Goal: Information Seeking & Learning: Learn about a topic

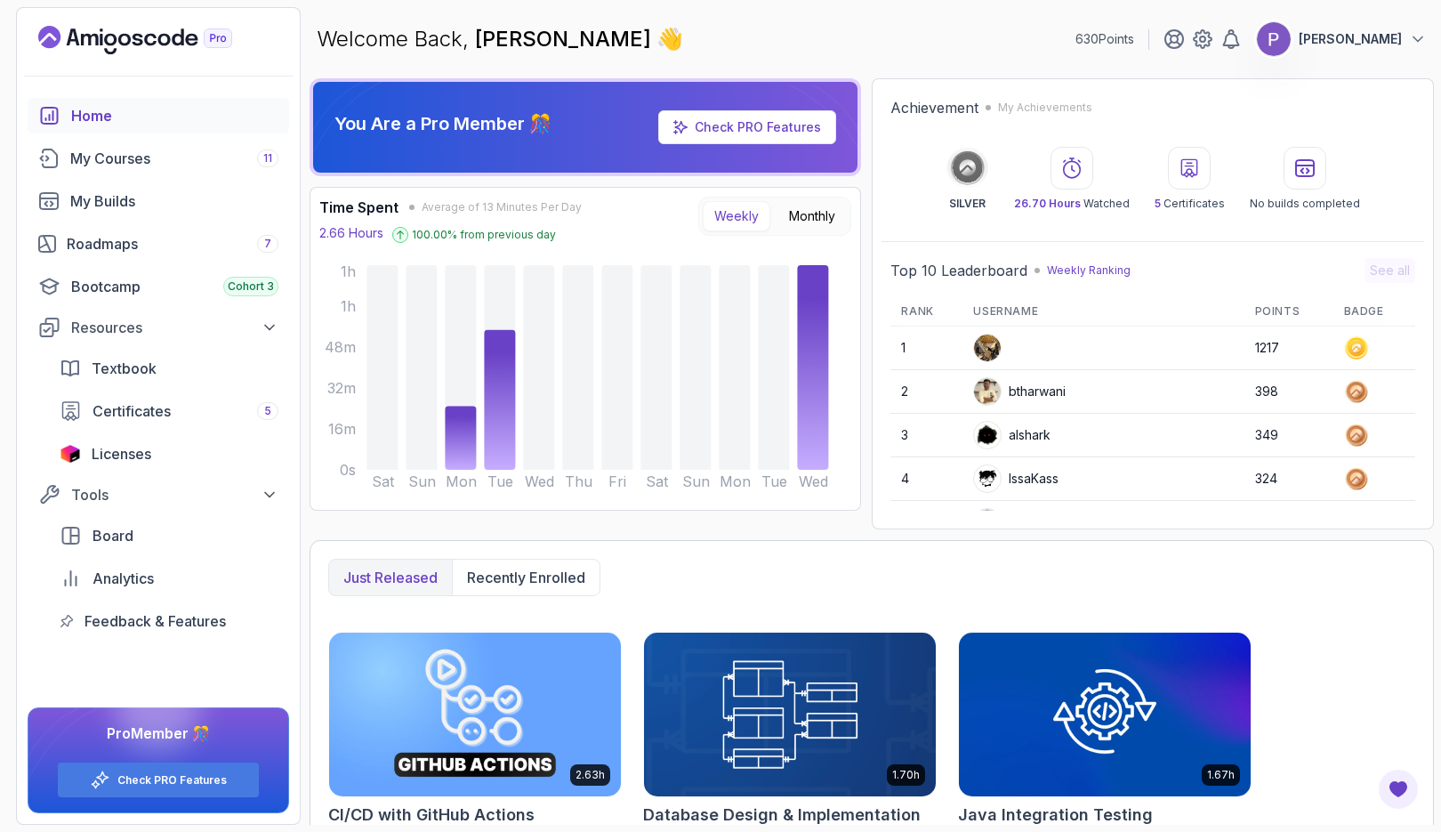
click at [112, 235] on div "Roadmaps 7" at bounding box center [173, 243] width 212 height 21
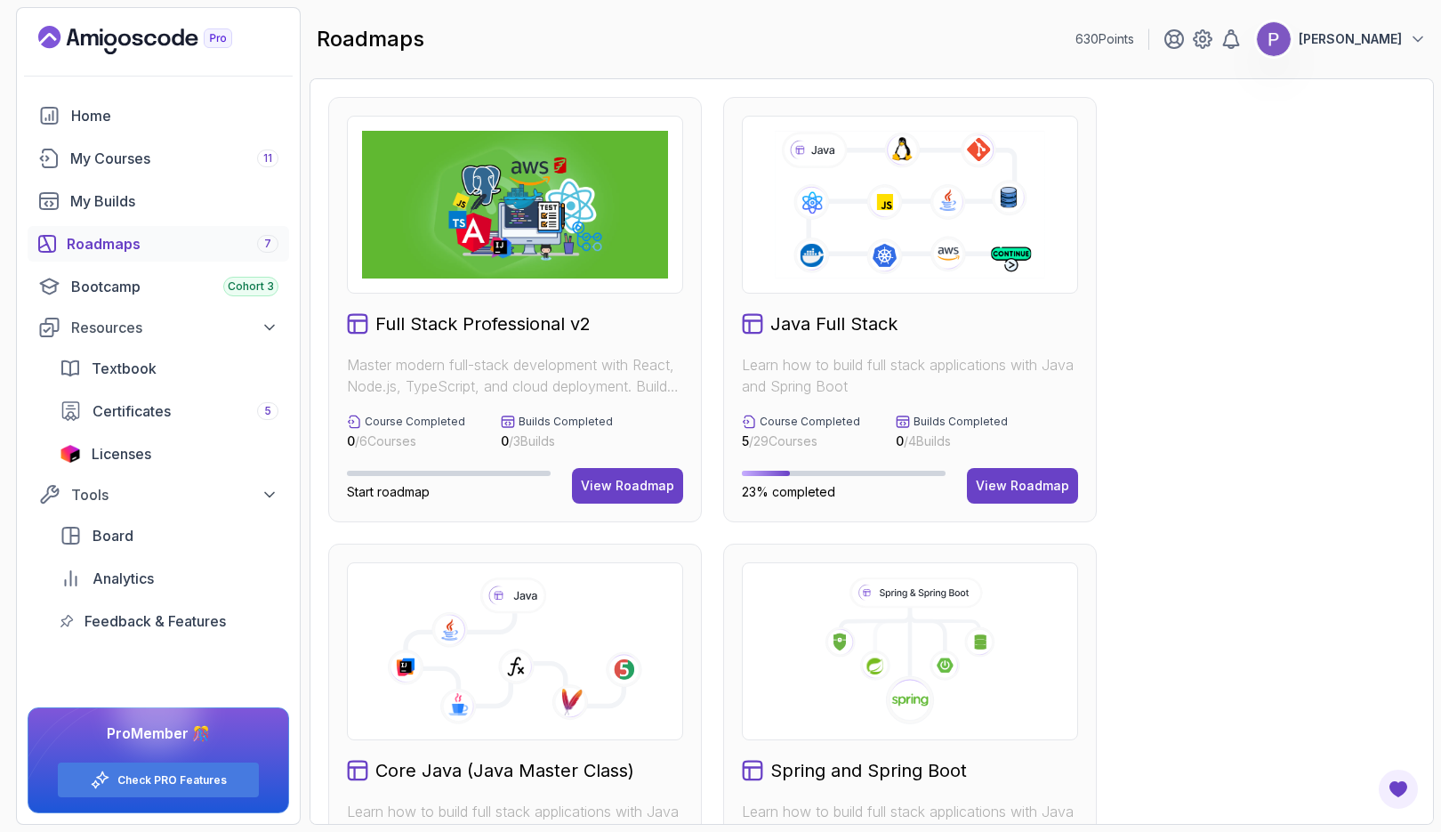
click at [608, 494] on div "View Roadmap" at bounding box center [627, 486] width 93 height 18
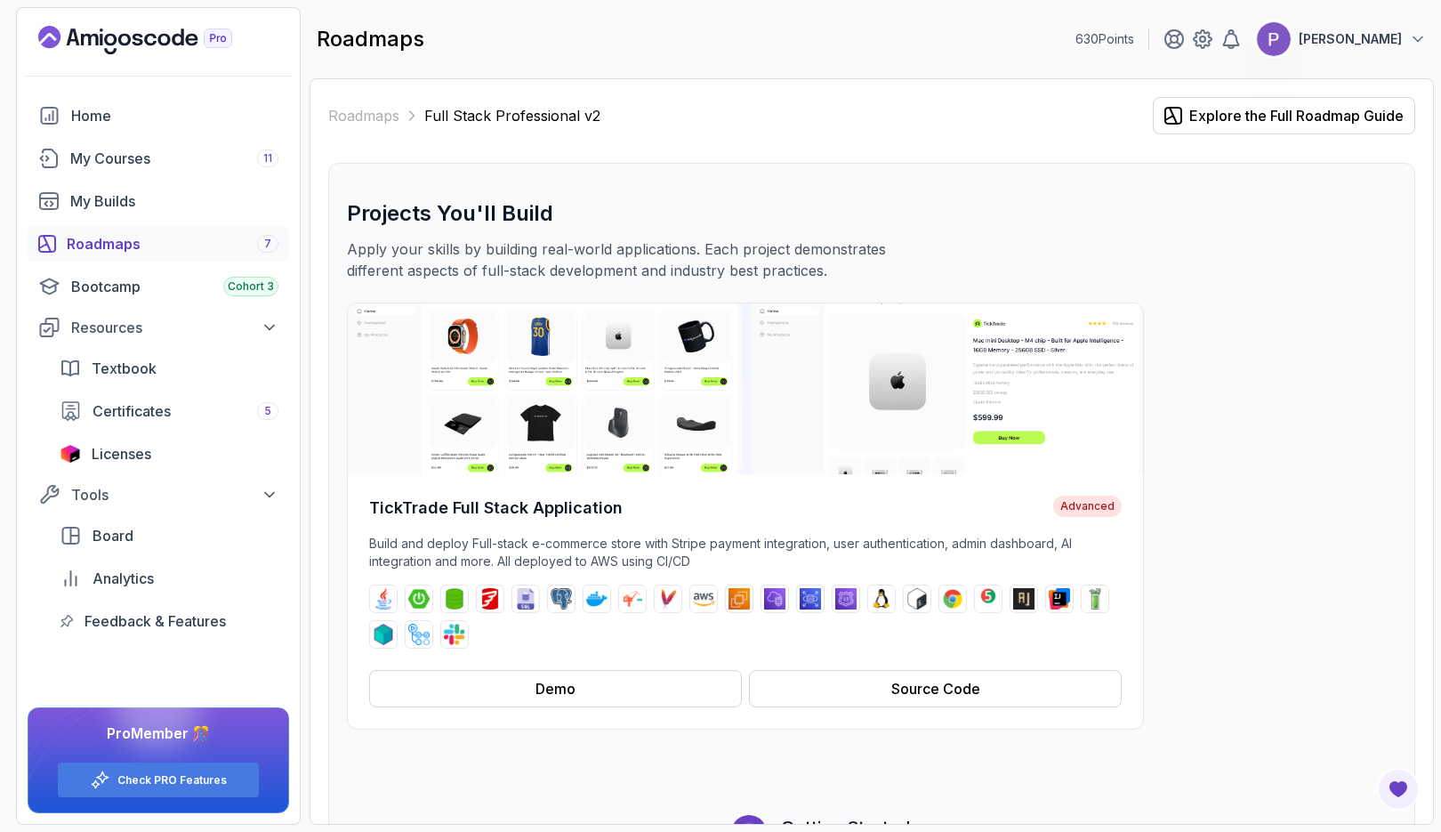
click at [630, 703] on button "Demo" at bounding box center [555, 688] width 373 height 37
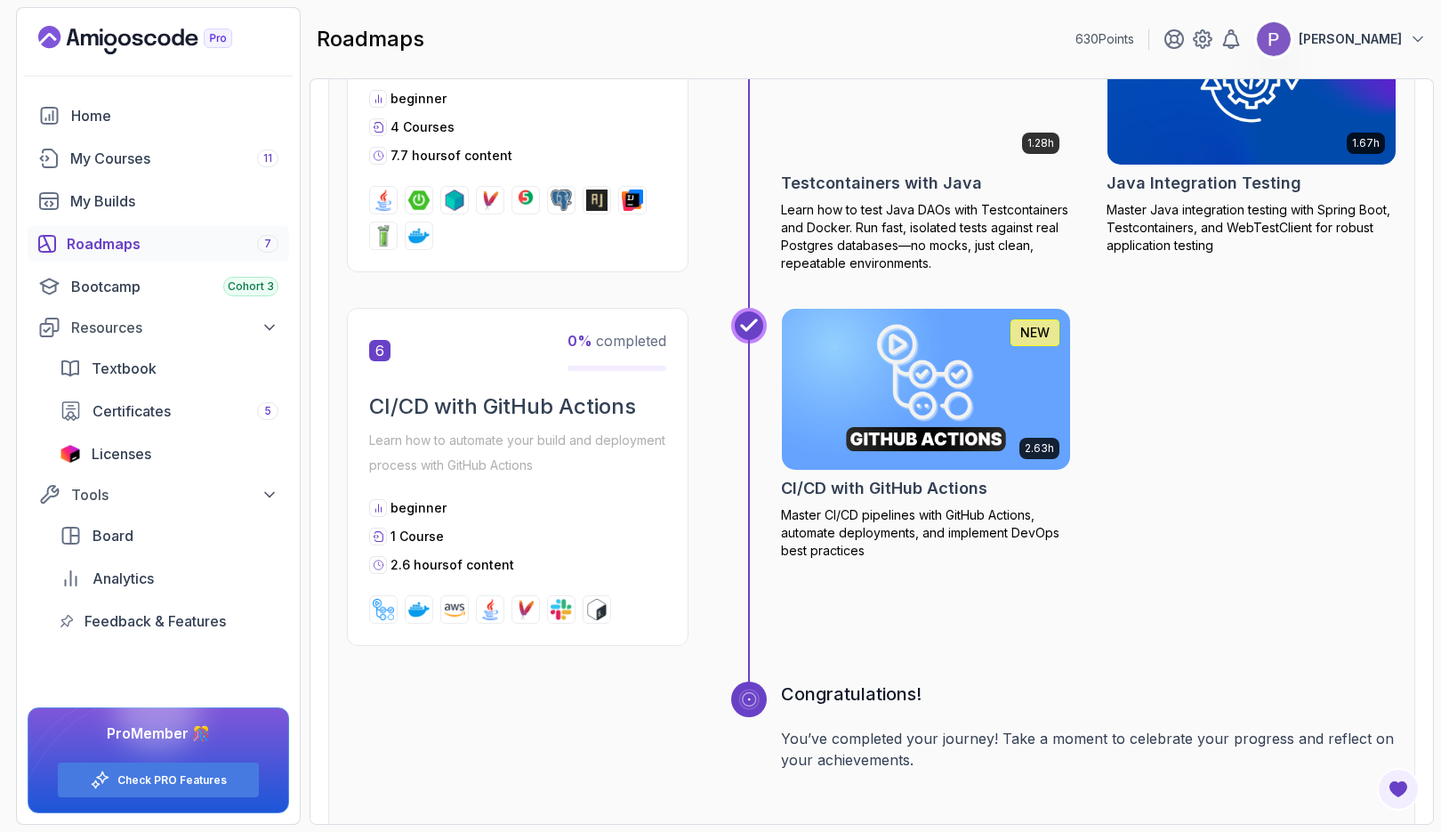
scroll to position [2777, 0]
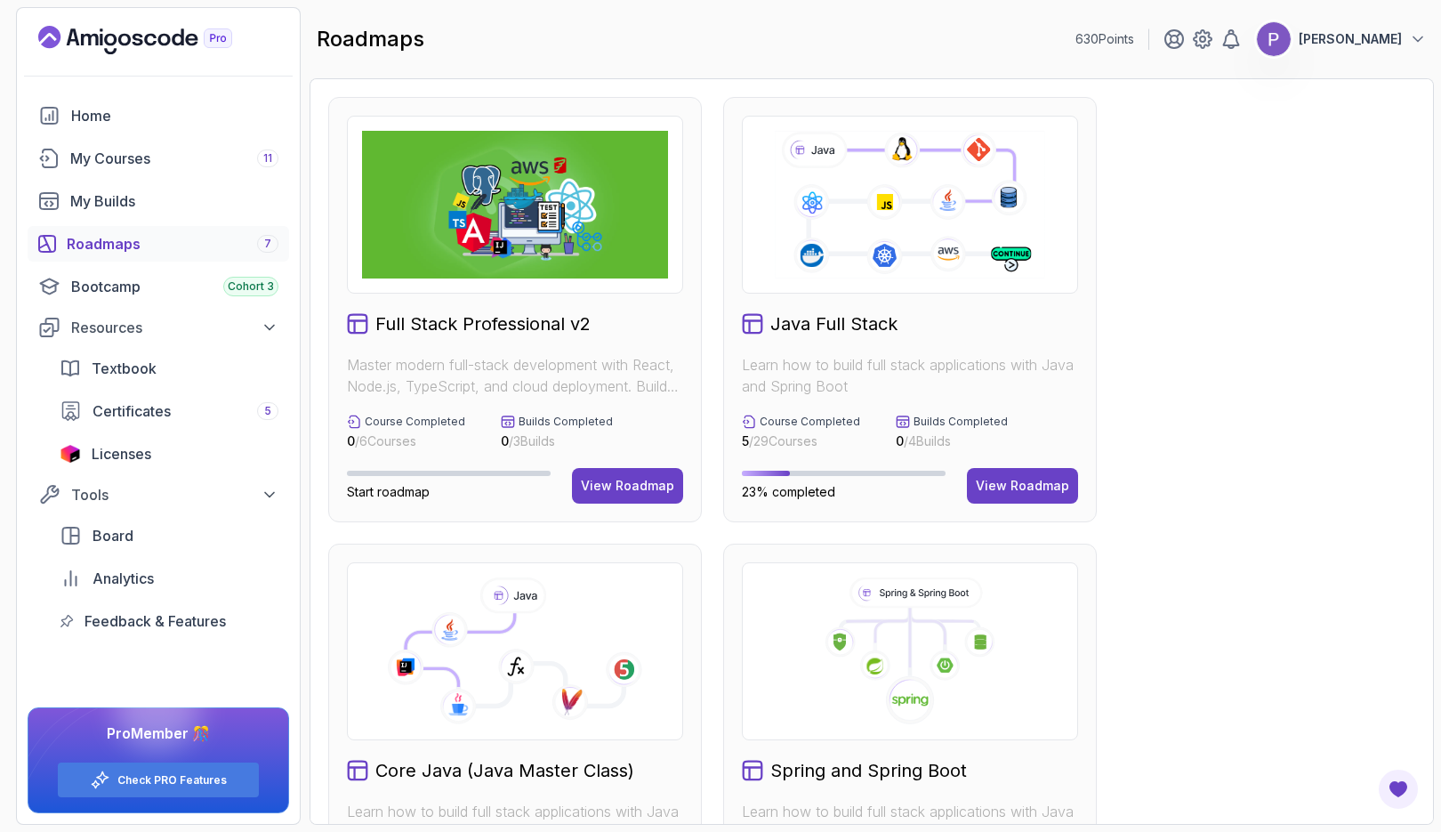
click at [1015, 479] on div "View Roadmap" at bounding box center [1022, 486] width 93 height 18
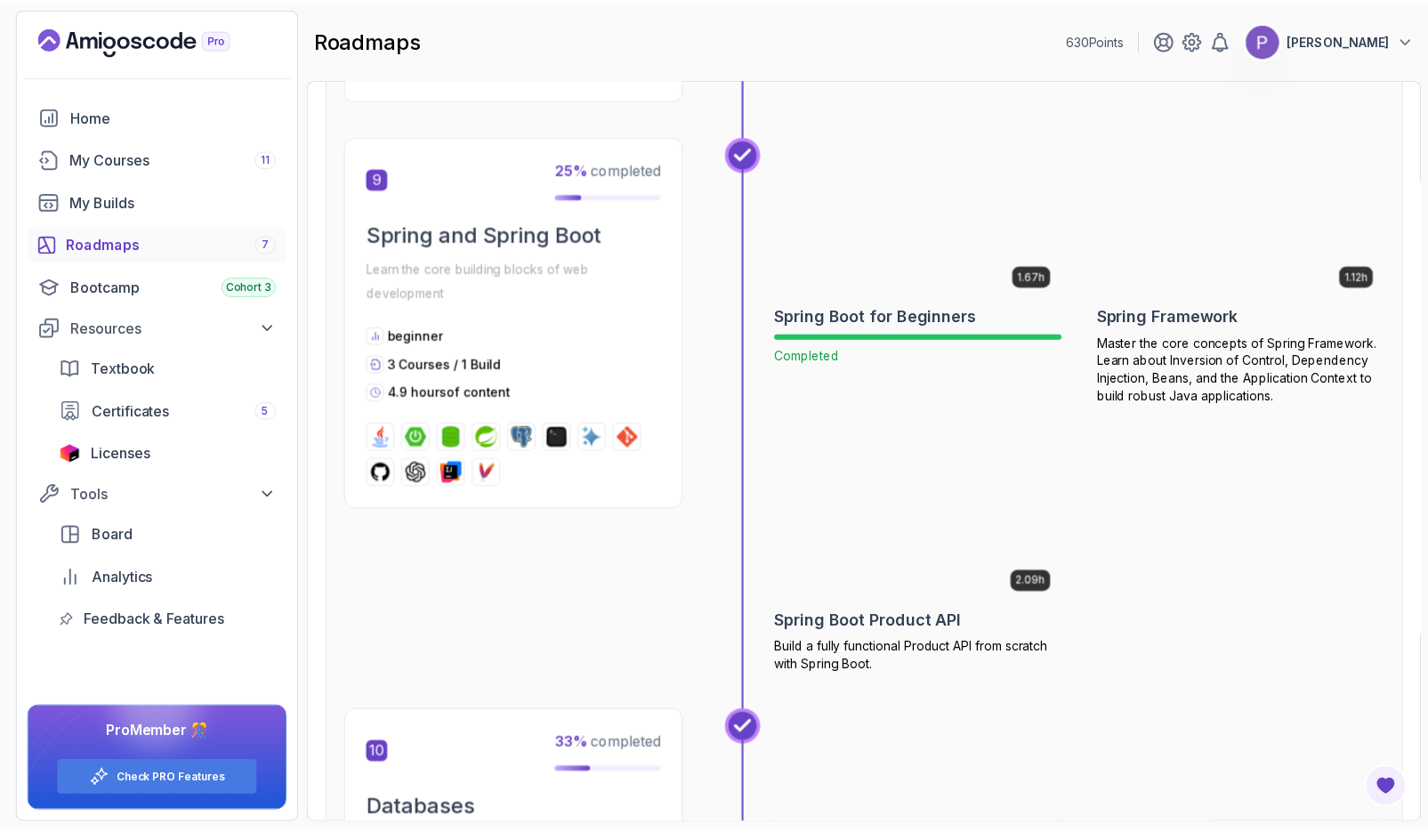
scroll to position [3322, 0]
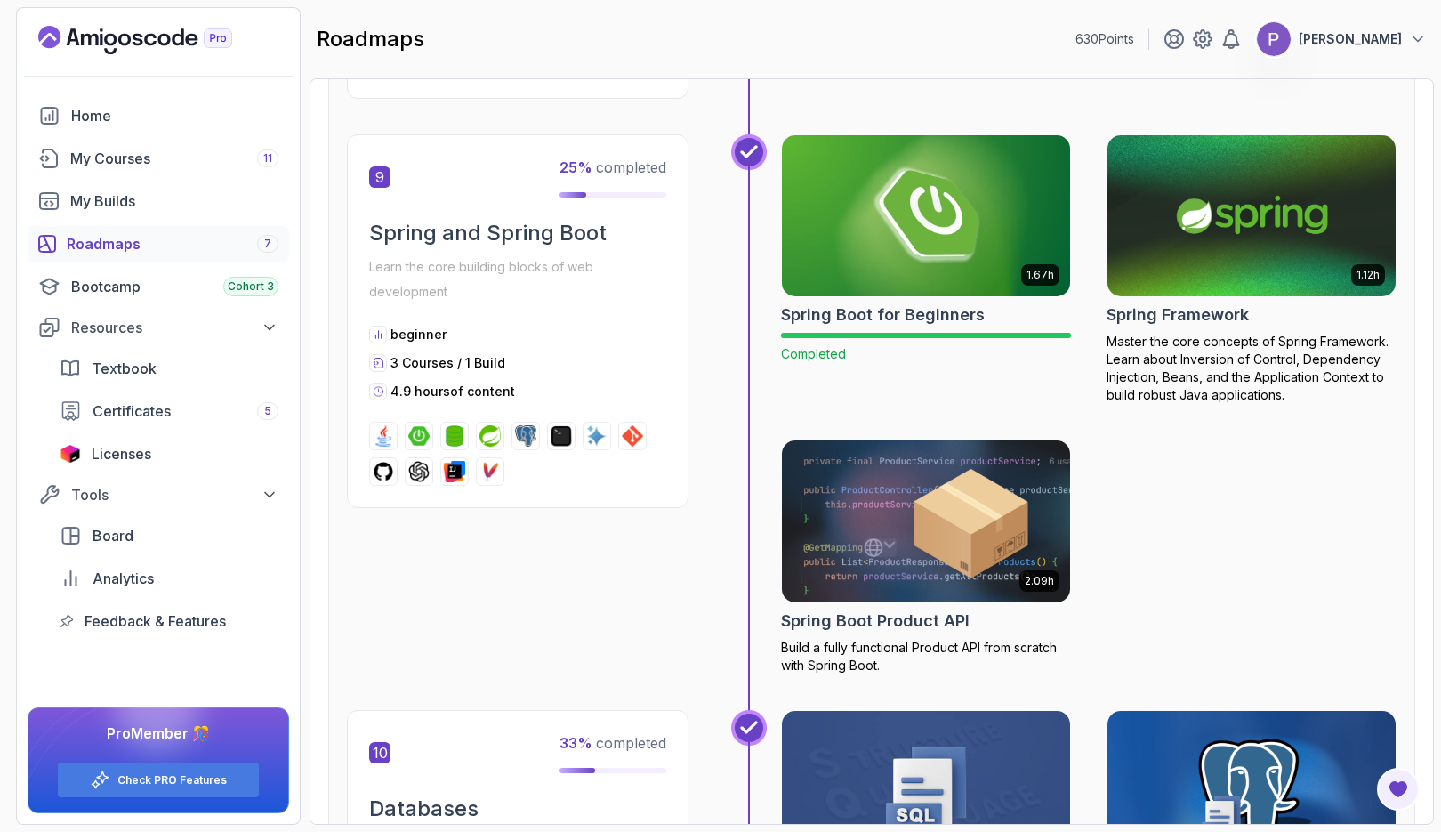
click at [1241, 242] on img at bounding box center [1252, 215] width 288 height 161
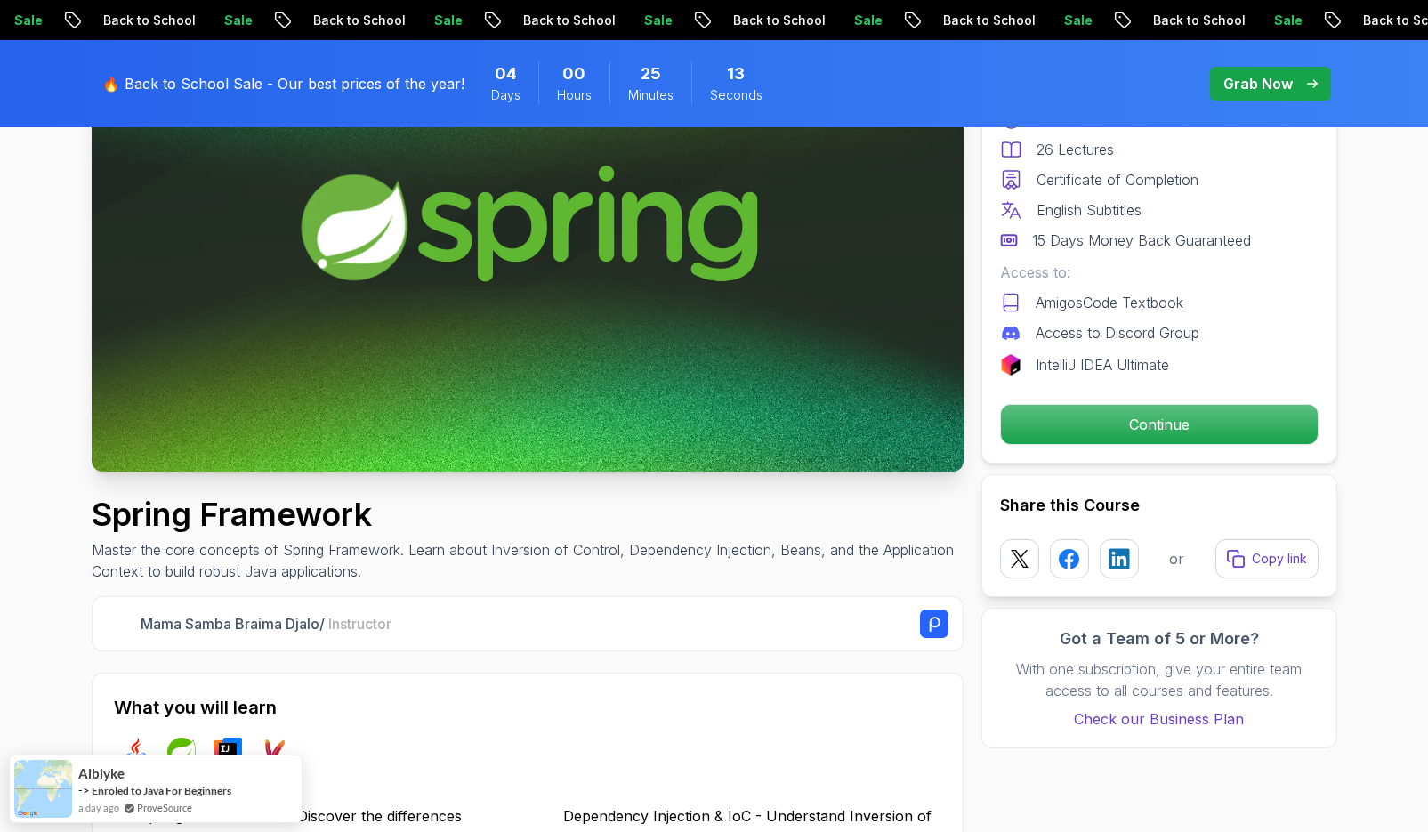
scroll to position [258, 0]
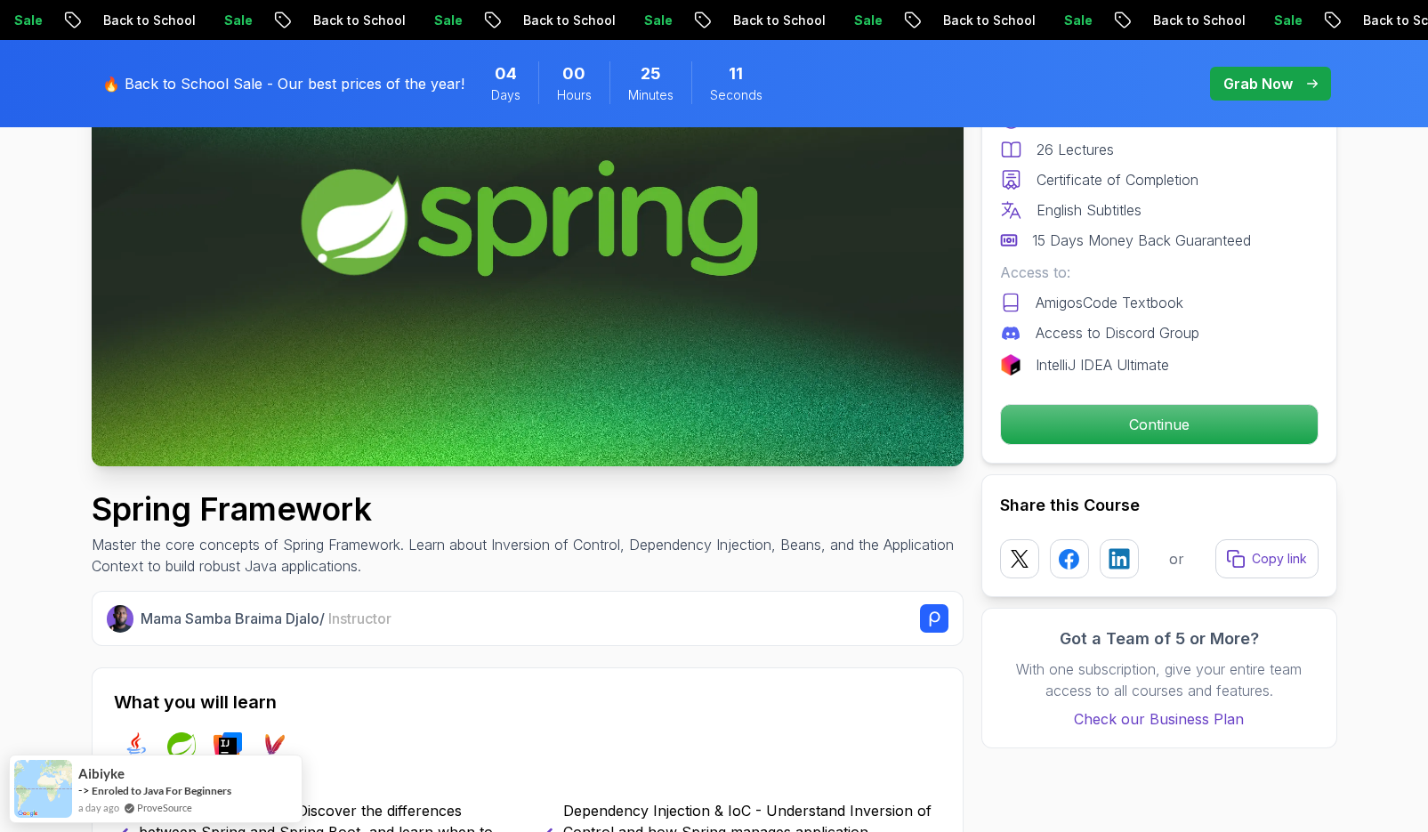
click at [1130, 428] on p "Continue" at bounding box center [1159, 424] width 317 height 39
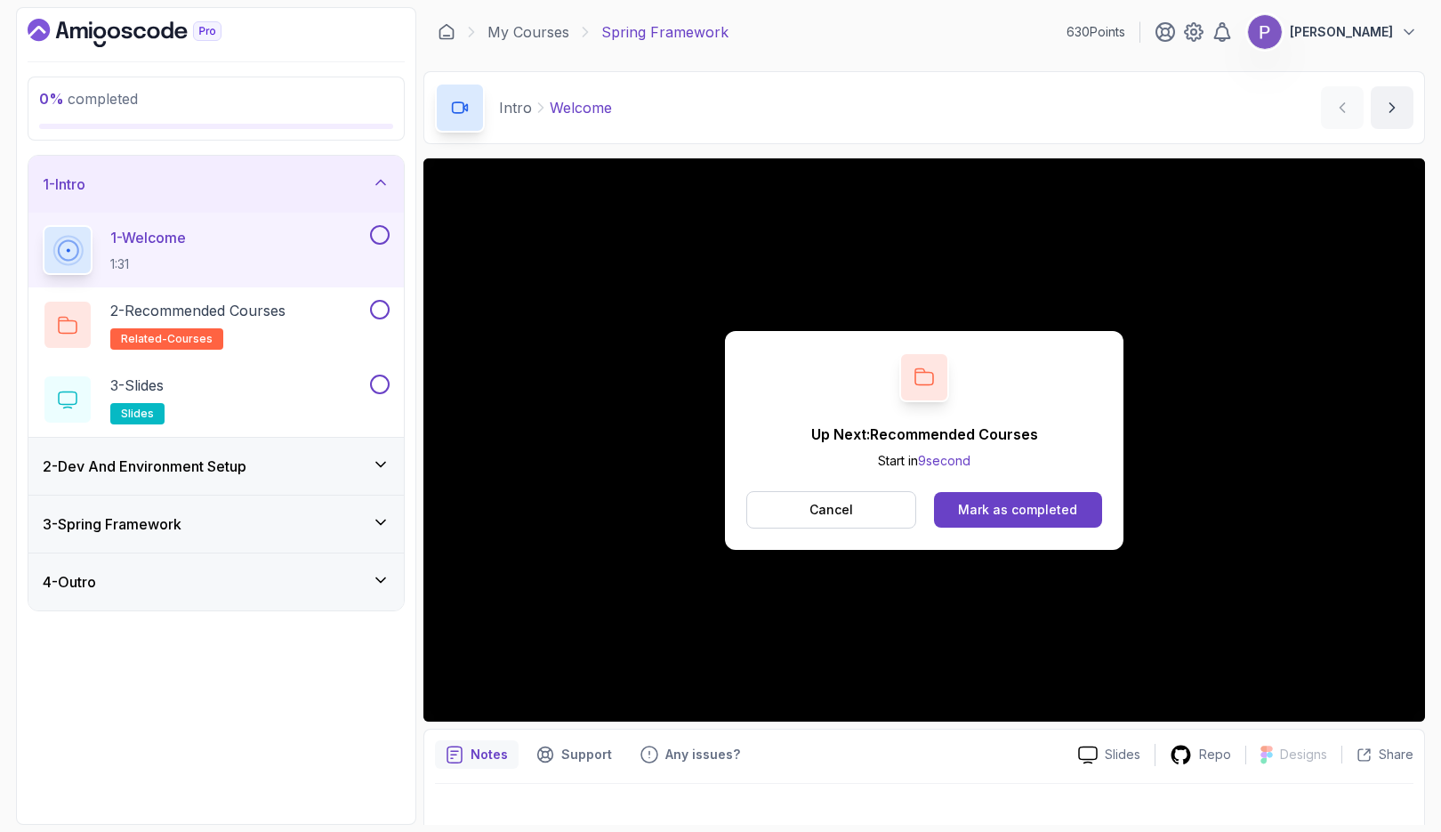
click at [1019, 521] on button "Mark as completed" at bounding box center [1018, 510] width 168 height 36
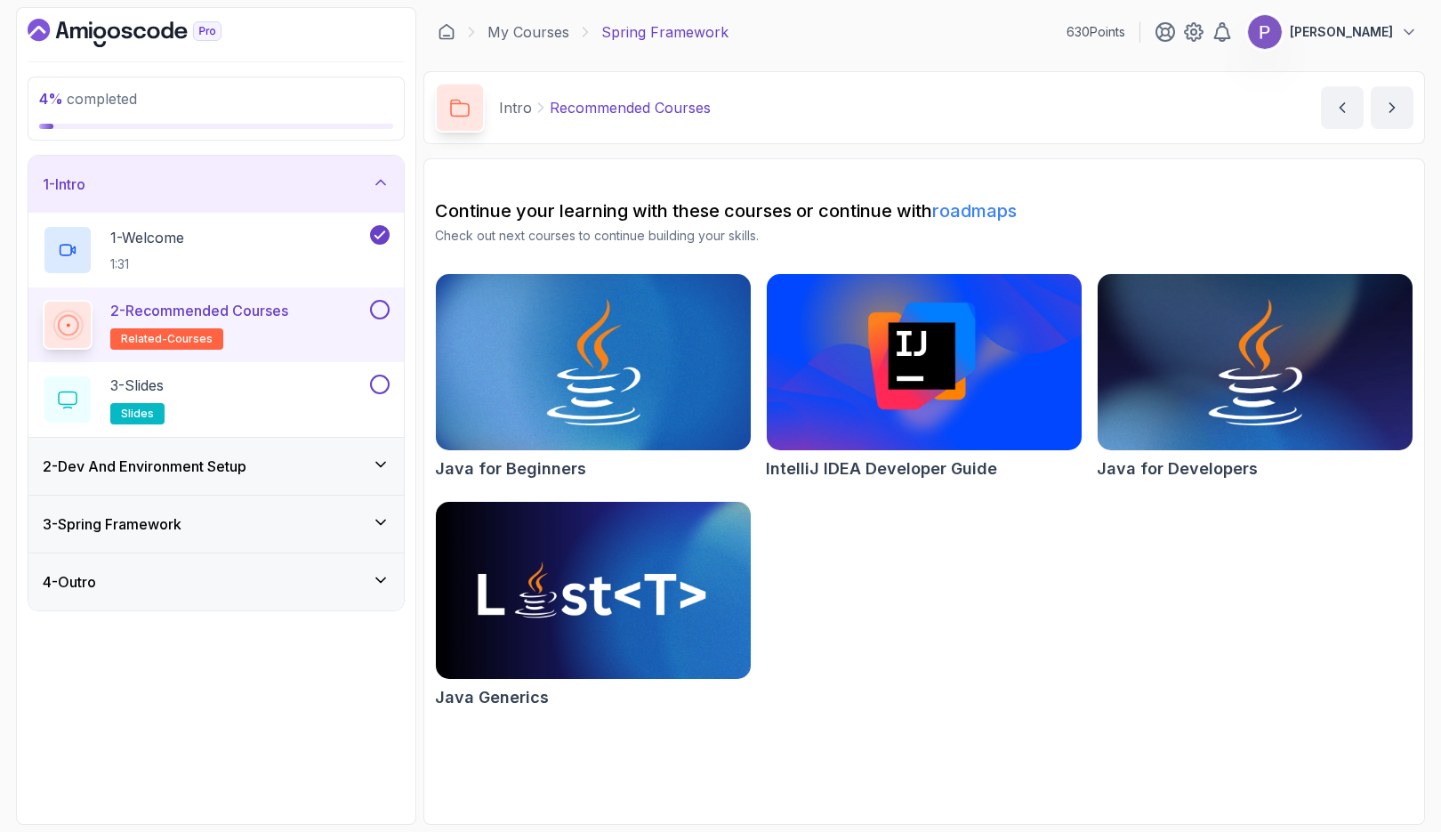
click at [657, 616] on img at bounding box center [593, 590] width 315 height 176
click at [294, 383] on div "3 - Slides slides" at bounding box center [205, 400] width 324 height 50
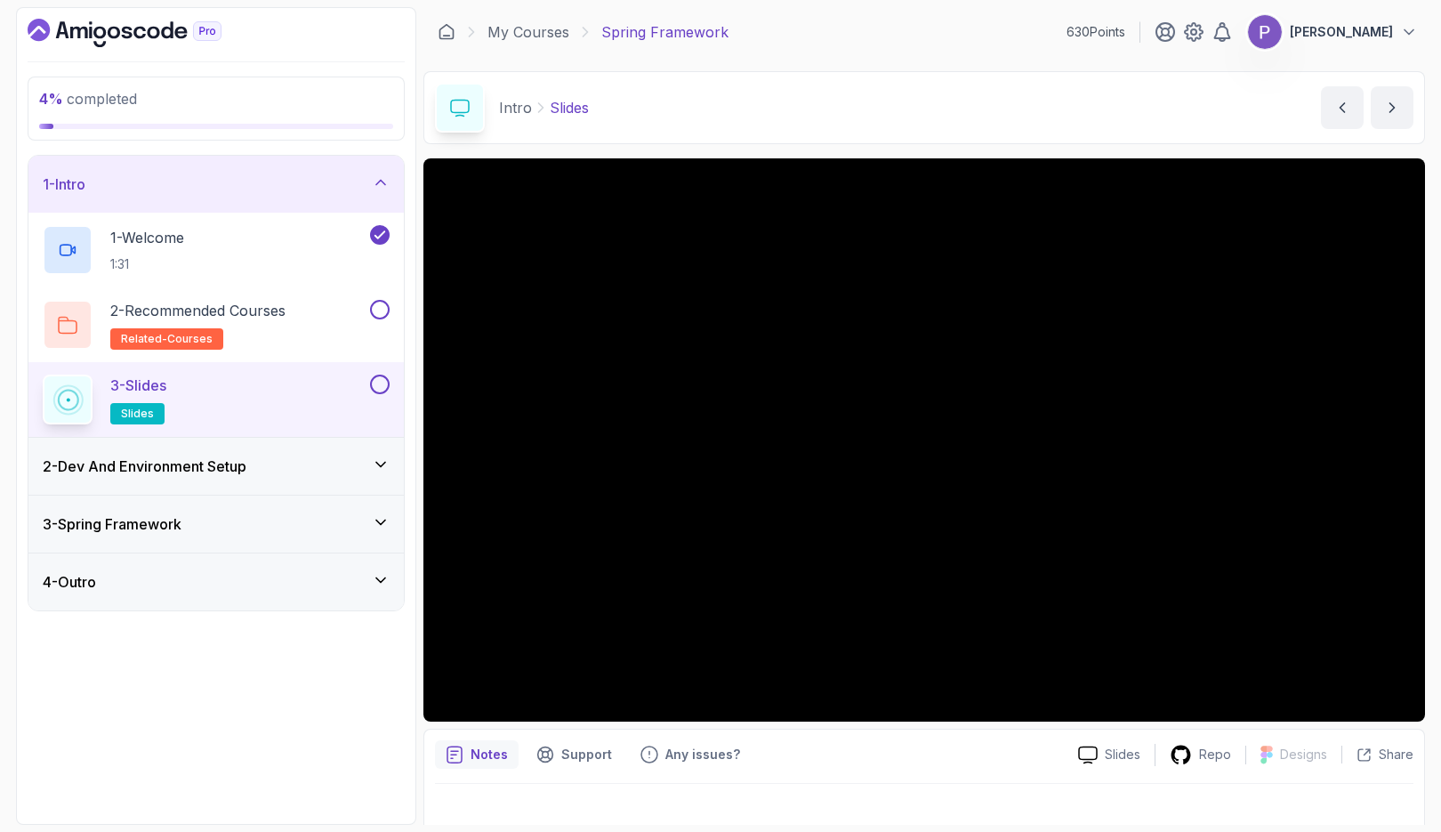
click at [383, 313] on button at bounding box center [380, 310] width 20 height 20
click at [579, 745] on div "Support" at bounding box center [574, 754] width 97 height 28
click at [383, 382] on button at bounding box center [380, 385] width 20 height 20
click at [261, 469] on div "2 - Dev And Environment Setup" at bounding box center [216, 465] width 347 height 21
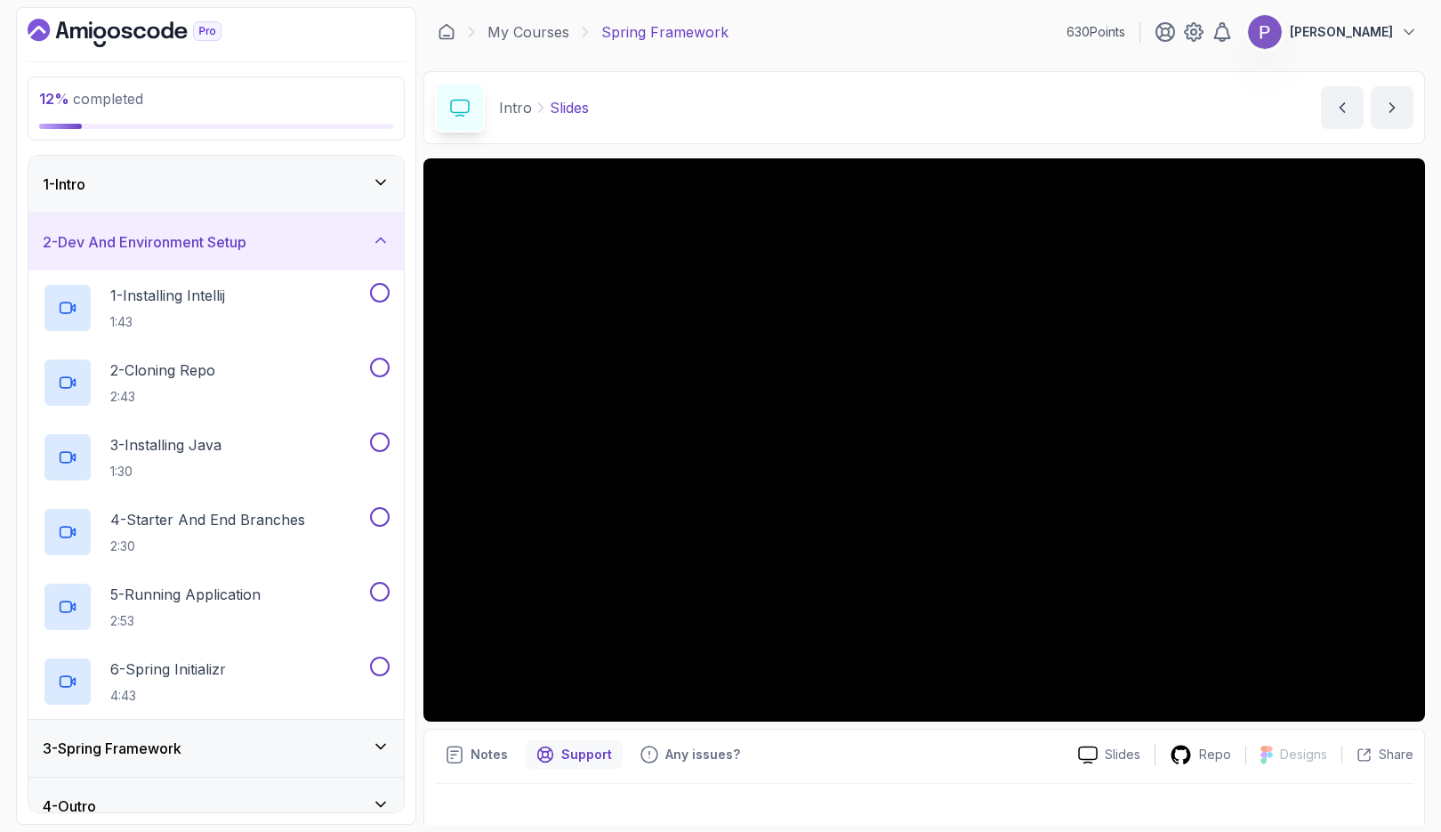
click at [254, 299] on div "1 - Installing Intellij 1:43" at bounding box center [205, 308] width 324 height 50
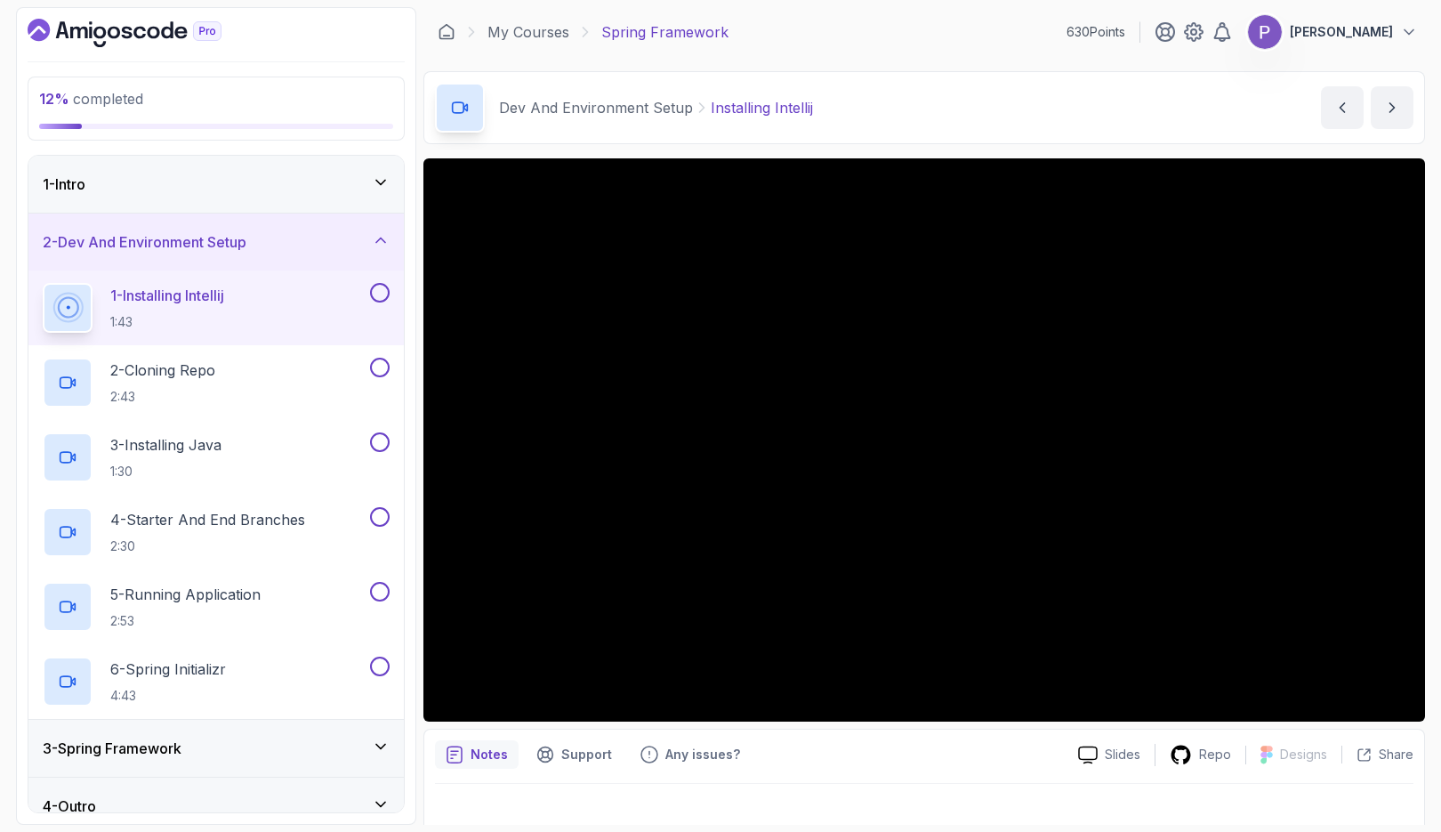
click at [385, 286] on button at bounding box center [380, 293] width 20 height 20
click at [253, 382] on div "2 - Cloning Repo 2:43" at bounding box center [205, 383] width 324 height 50
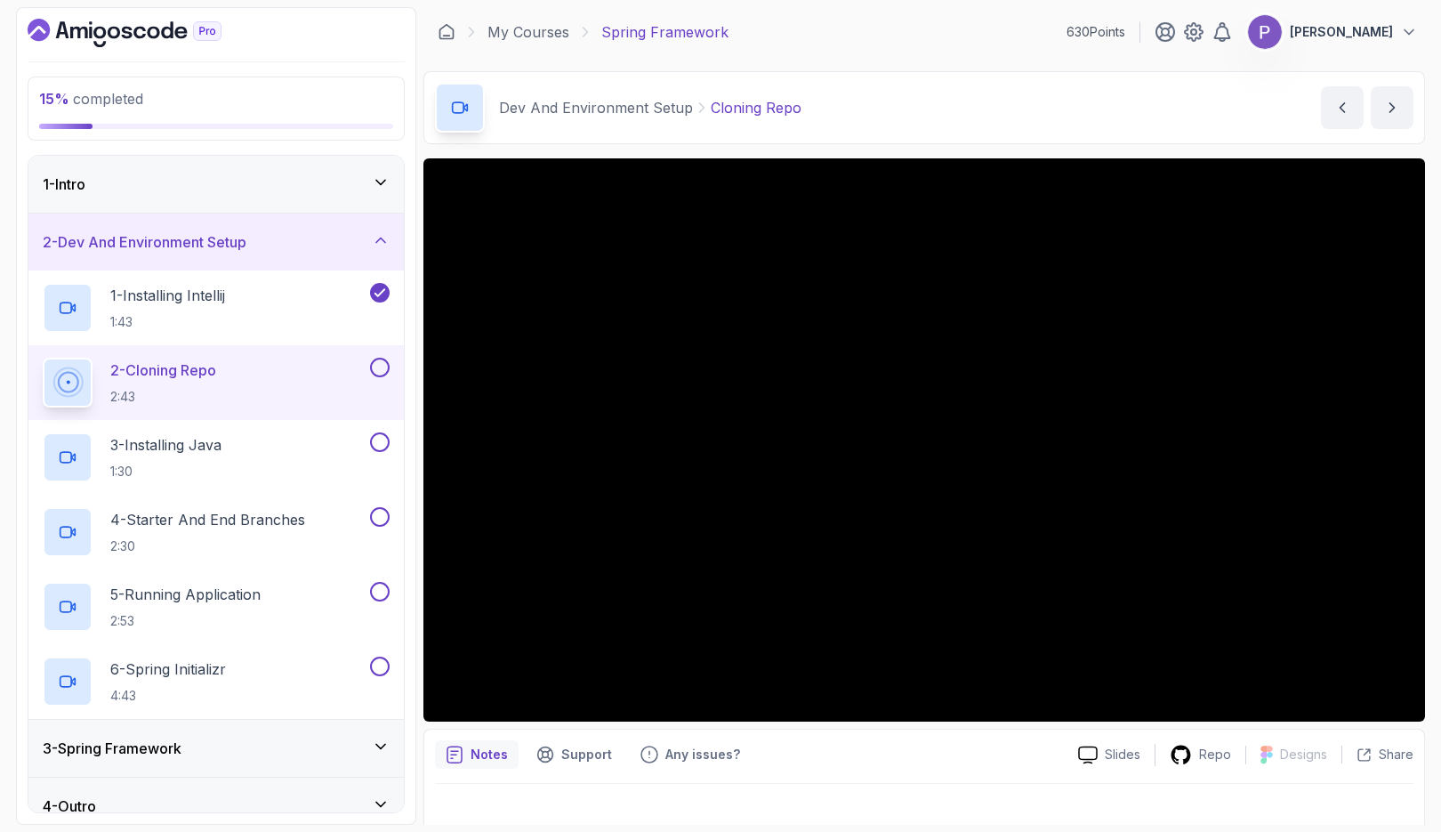
click at [371, 365] on button at bounding box center [380, 368] width 20 height 20
click at [253, 434] on div "3 - Installing Java 1:30" at bounding box center [205, 457] width 324 height 50
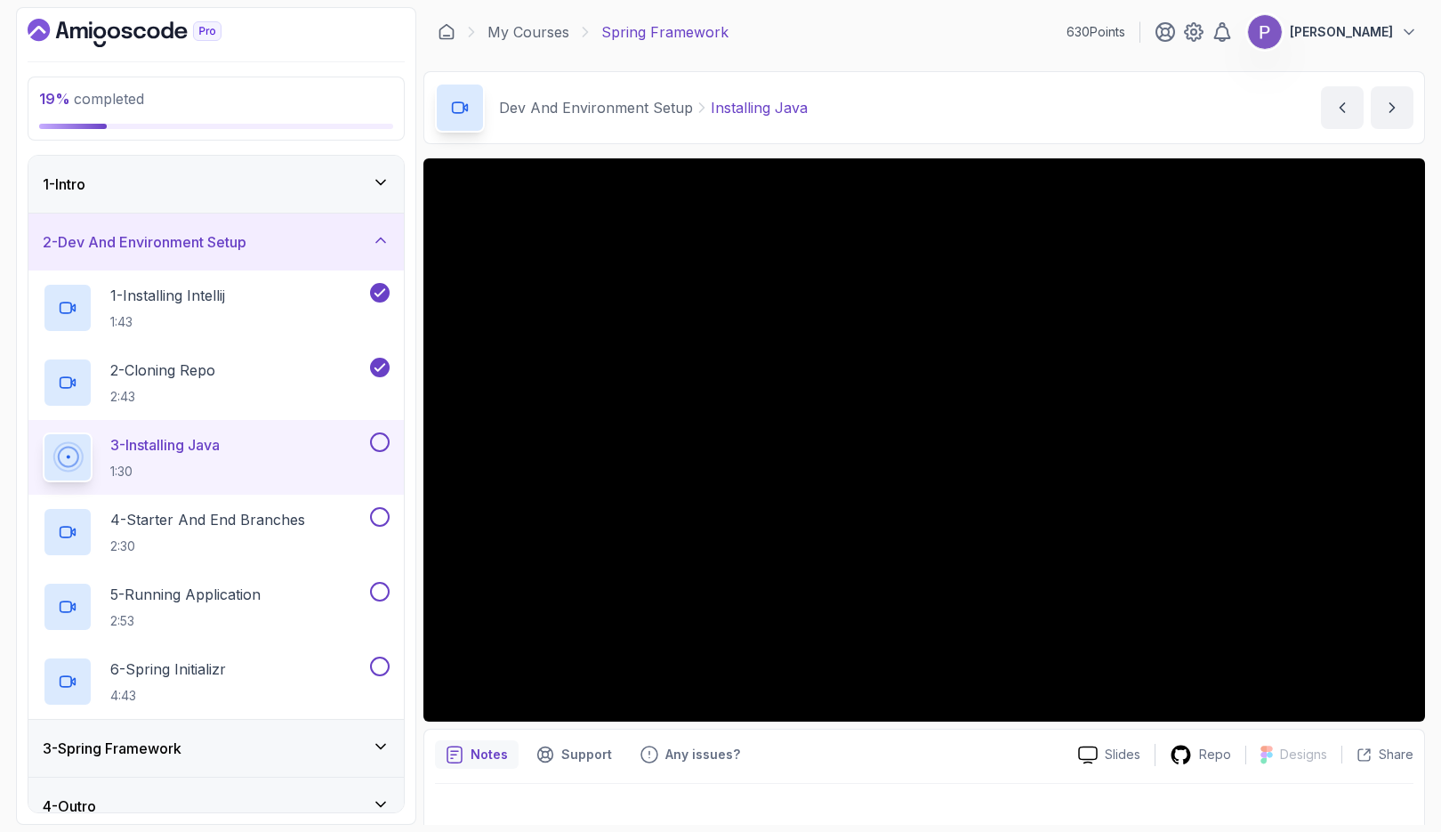
click at [380, 437] on button at bounding box center [380, 442] width 20 height 20
click at [272, 528] on p "4 - Starter And End Branches" at bounding box center [207, 519] width 195 height 21
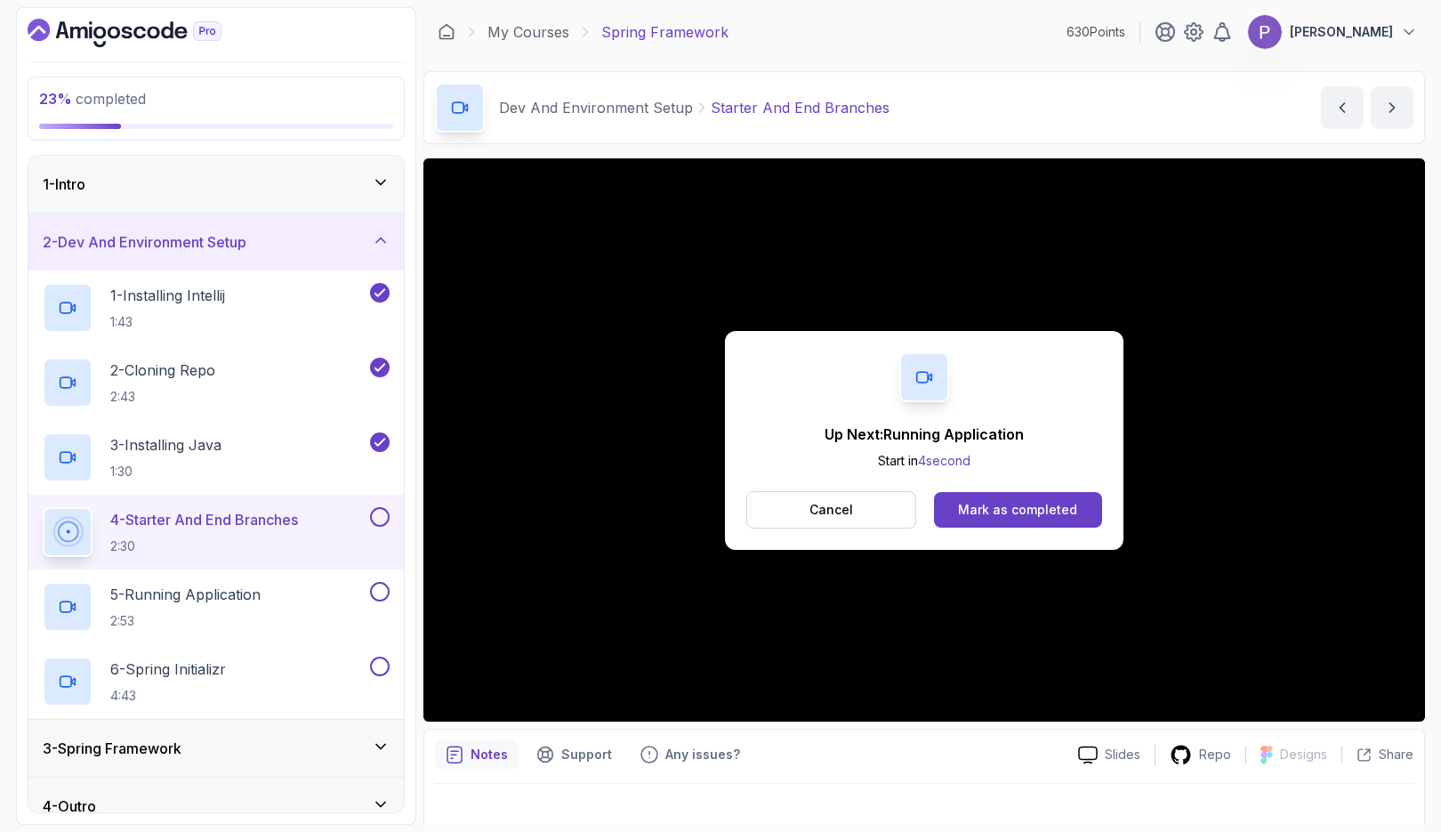
click at [1064, 509] on div "Mark as completed" at bounding box center [1017, 510] width 119 height 18
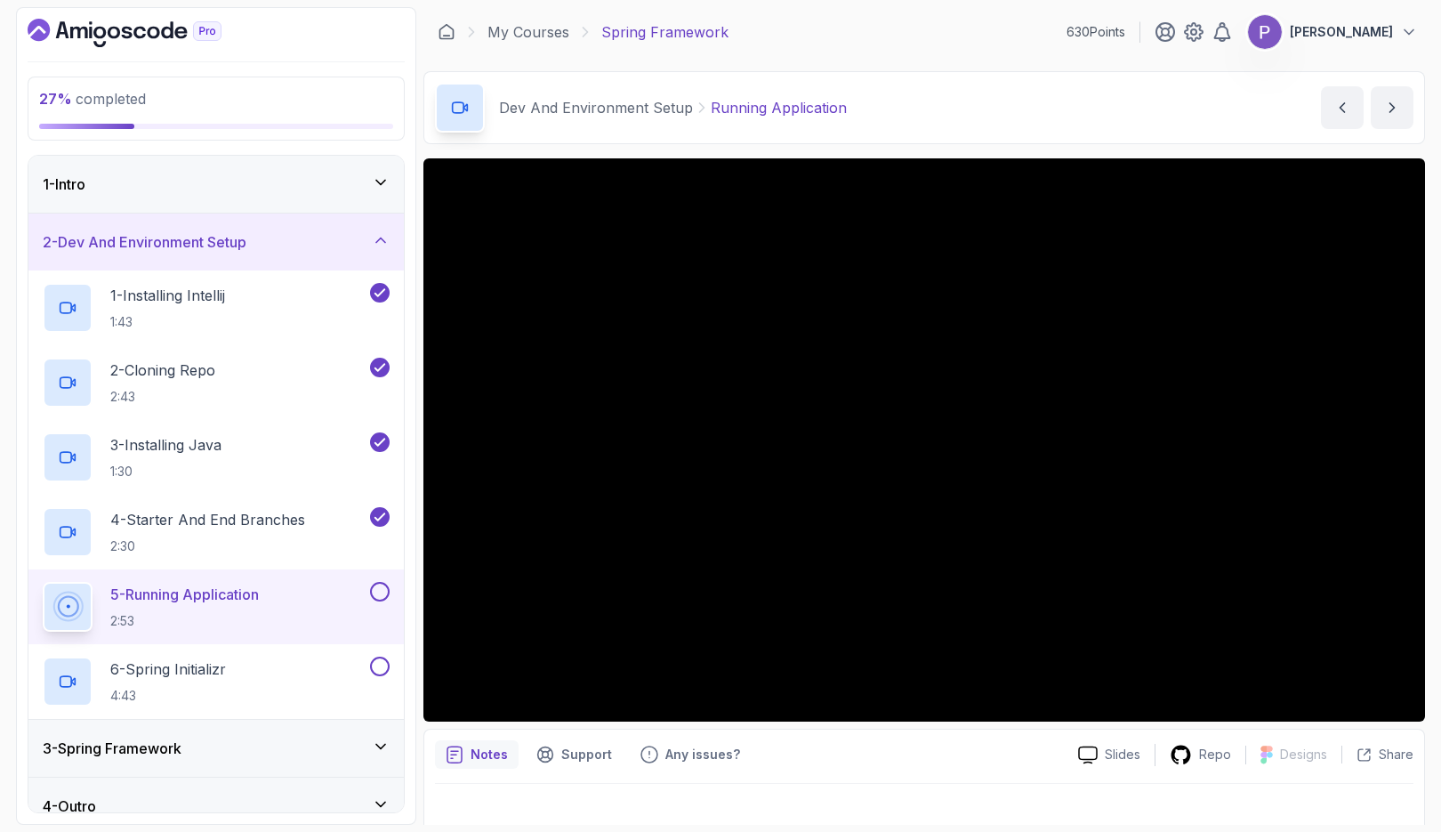
click at [384, 592] on button at bounding box center [380, 592] width 20 height 20
click at [382, 675] on button at bounding box center [380, 667] width 20 height 20
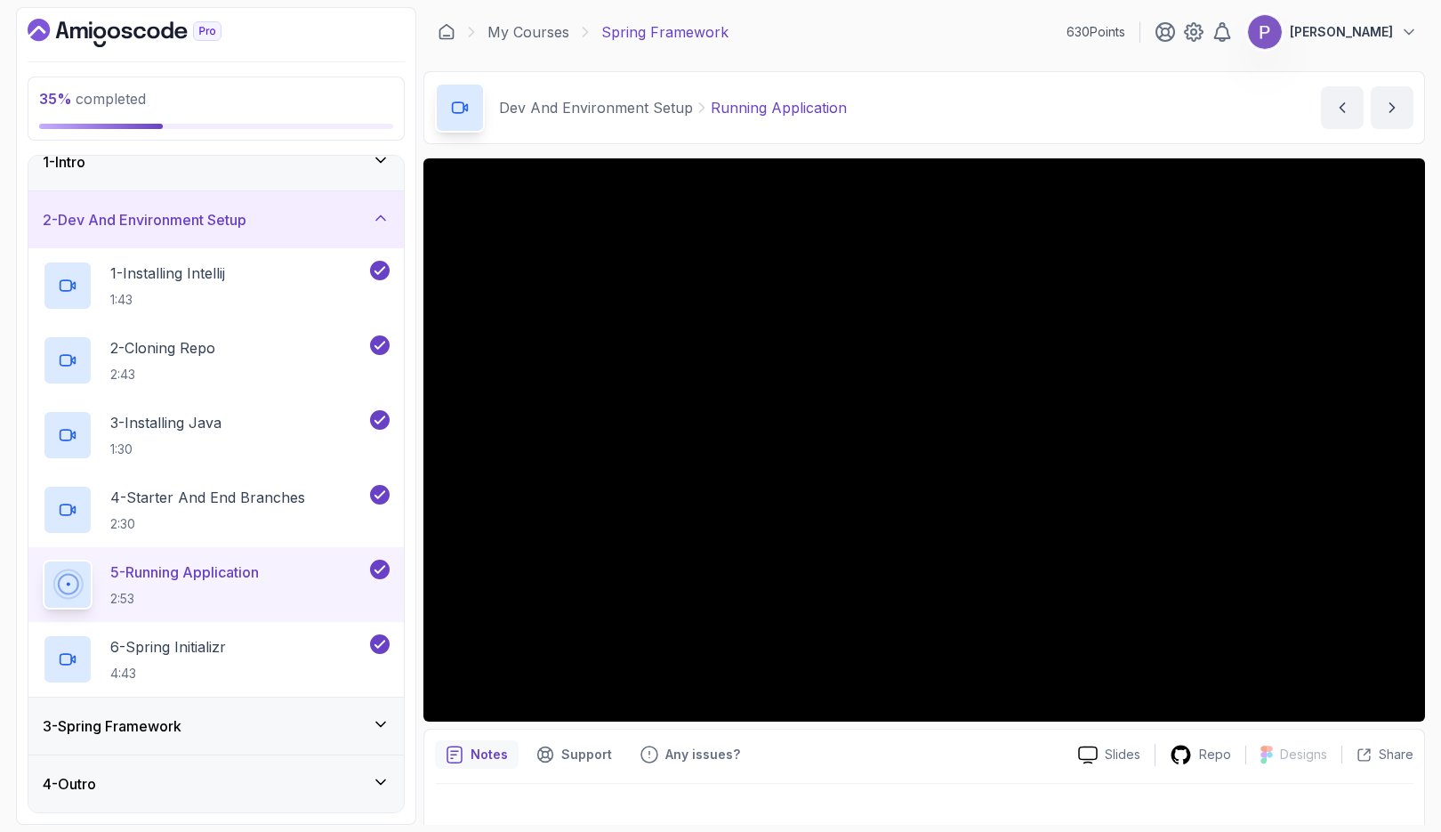
click at [370, 723] on div "3 - Spring Framework" at bounding box center [216, 725] width 347 height 21
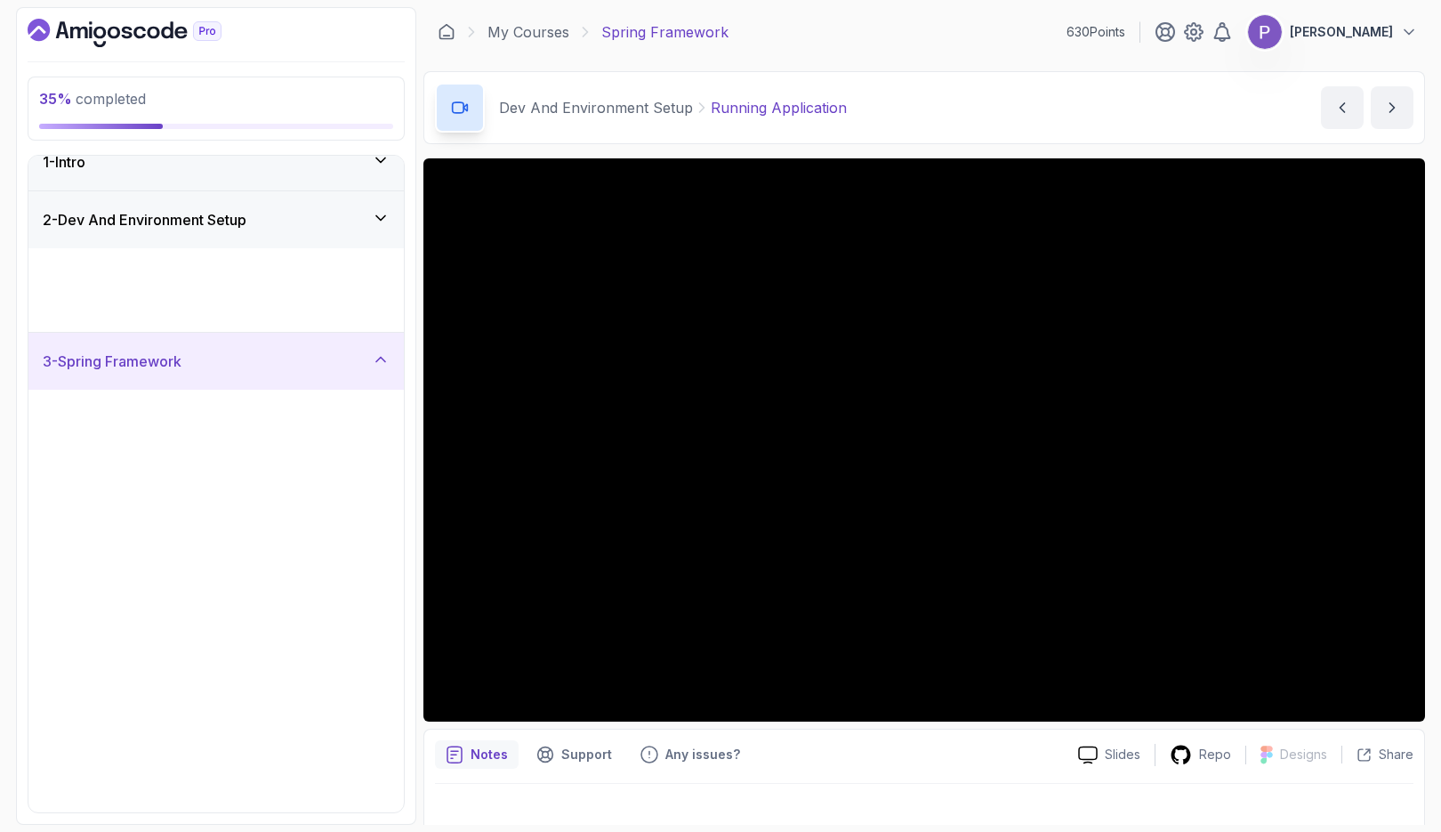
scroll to position [0, 0]
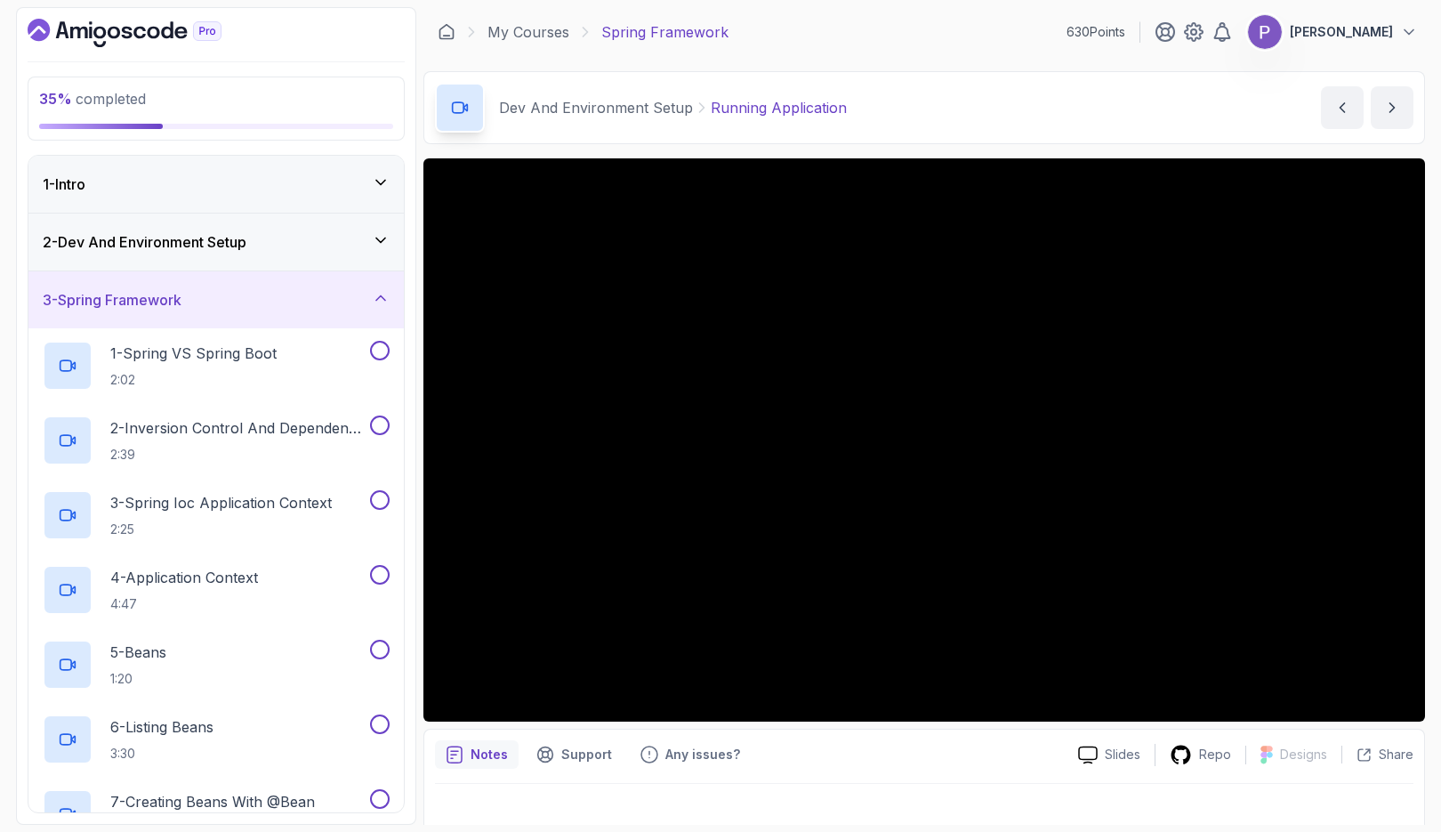
click at [261, 359] on p "1 - Spring VS Spring Boot" at bounding box center [193, 353] width 166 height 21
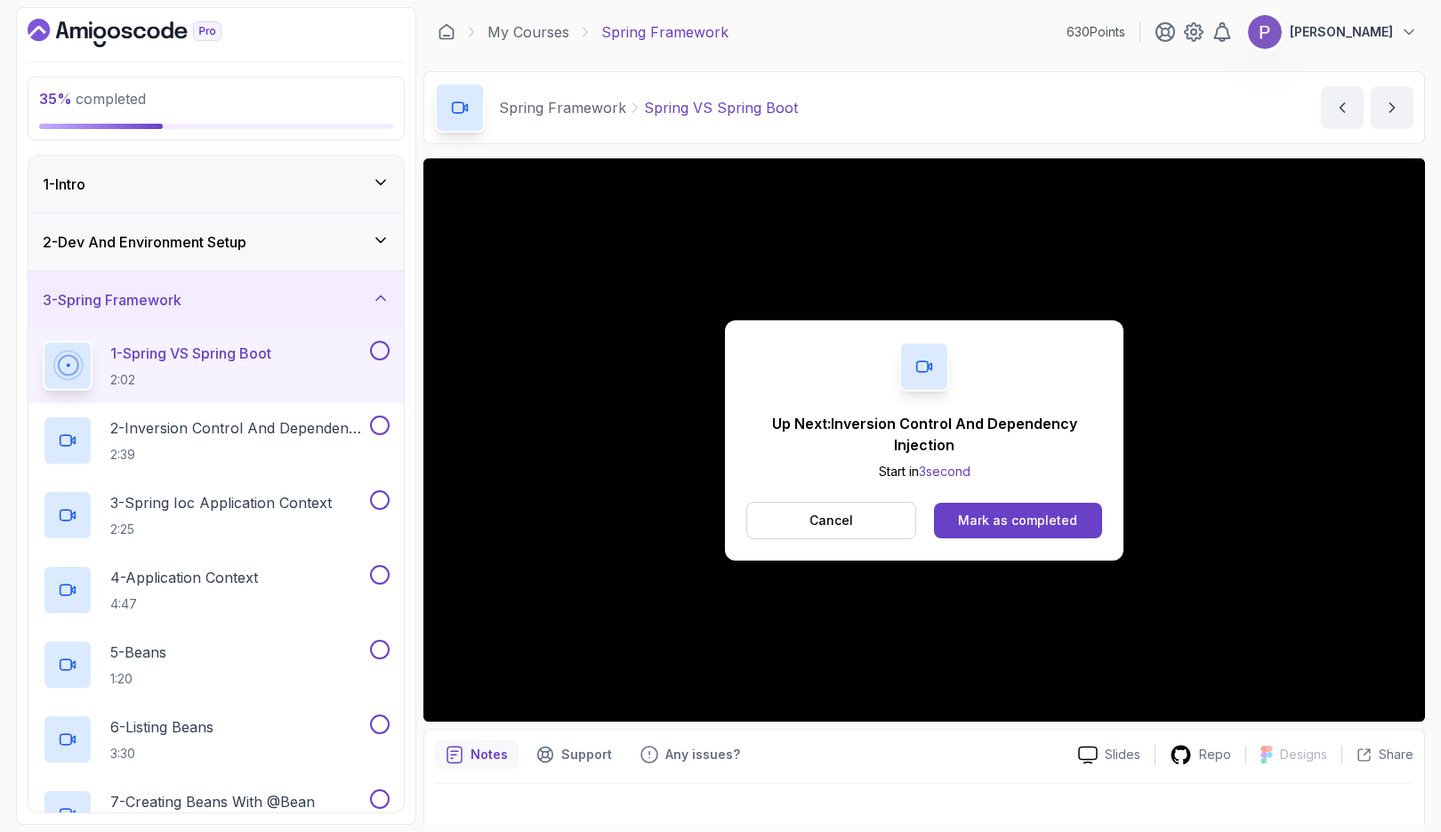
click at [1018, 509] on button "Mark as completed" at bounding box center [1018, 521] width 168 height 36
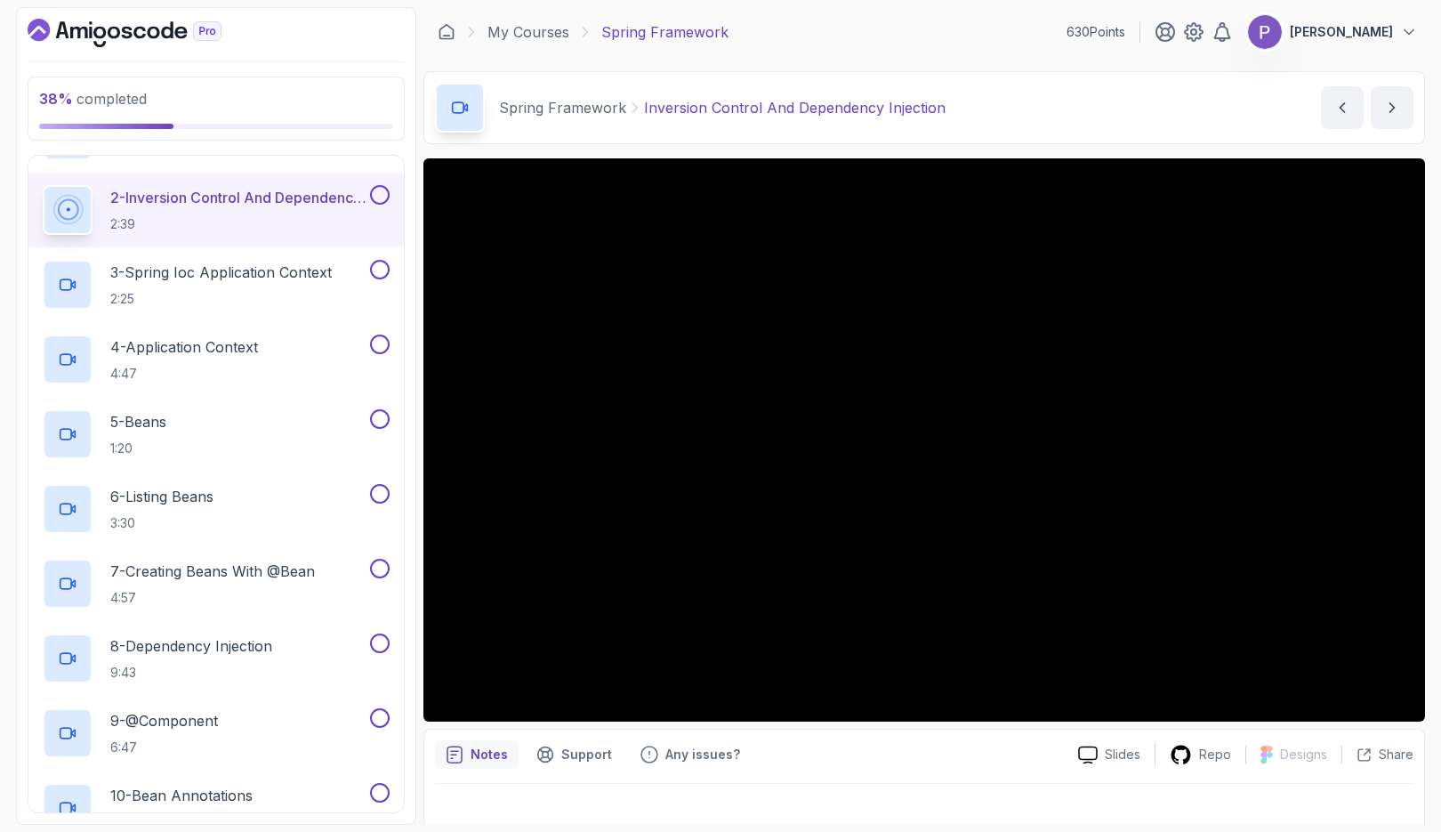
scroll to position [224, 0]
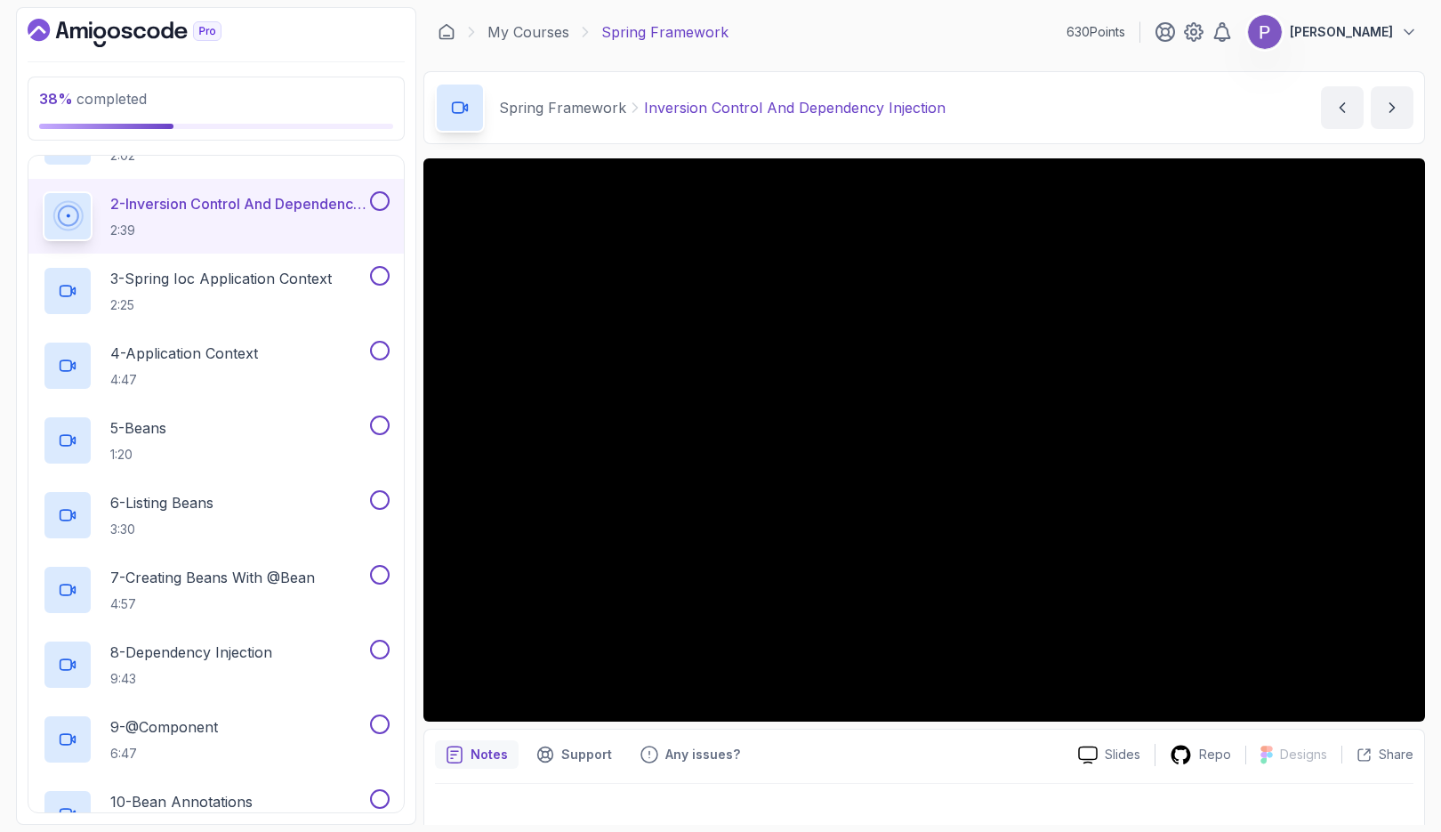
click at [375, 269] on button at bounding box center [380, 276] width 20 height 20
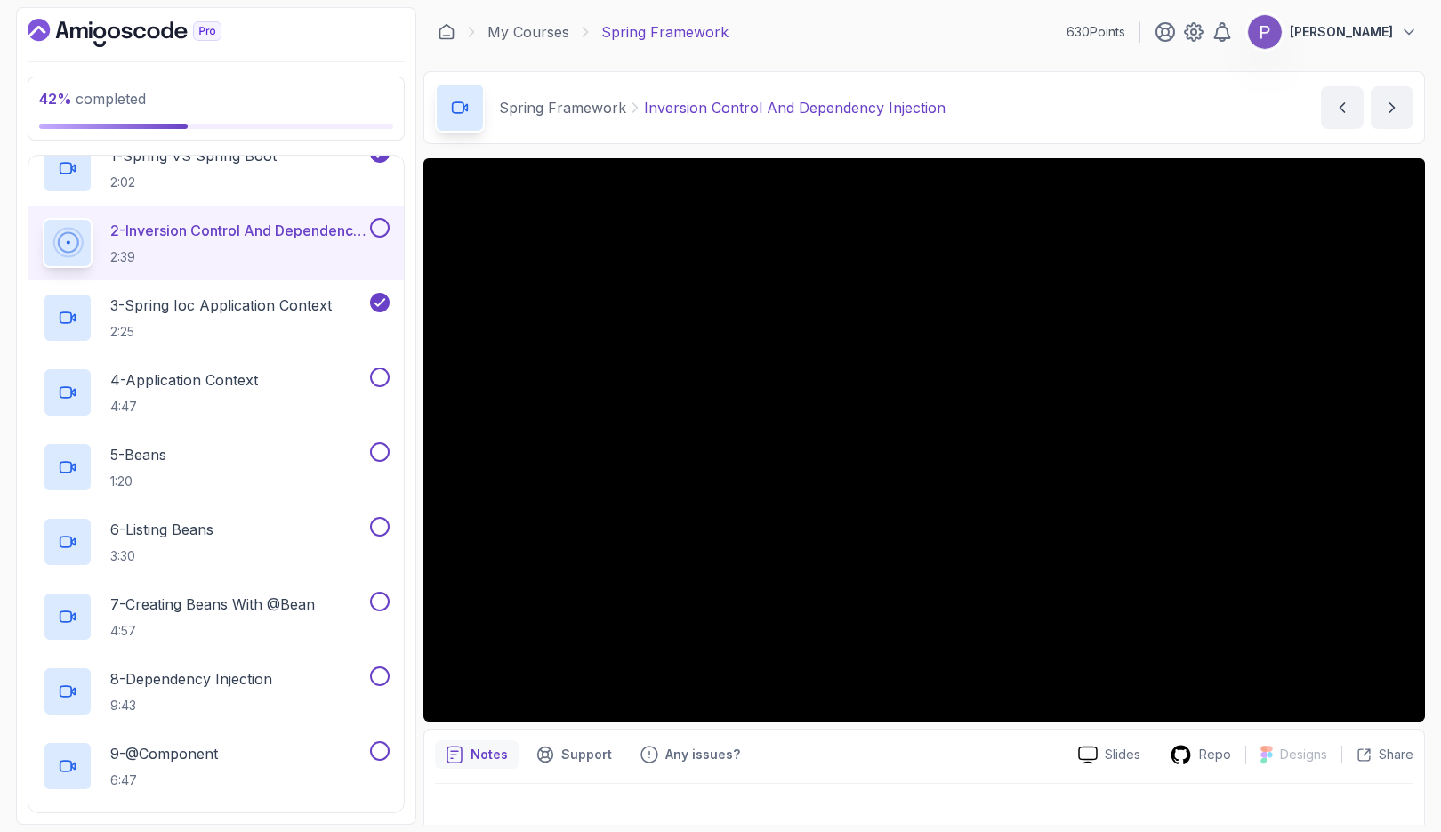
click at [375, 373] on button at bounding box center [380, 377] width 20 height 20
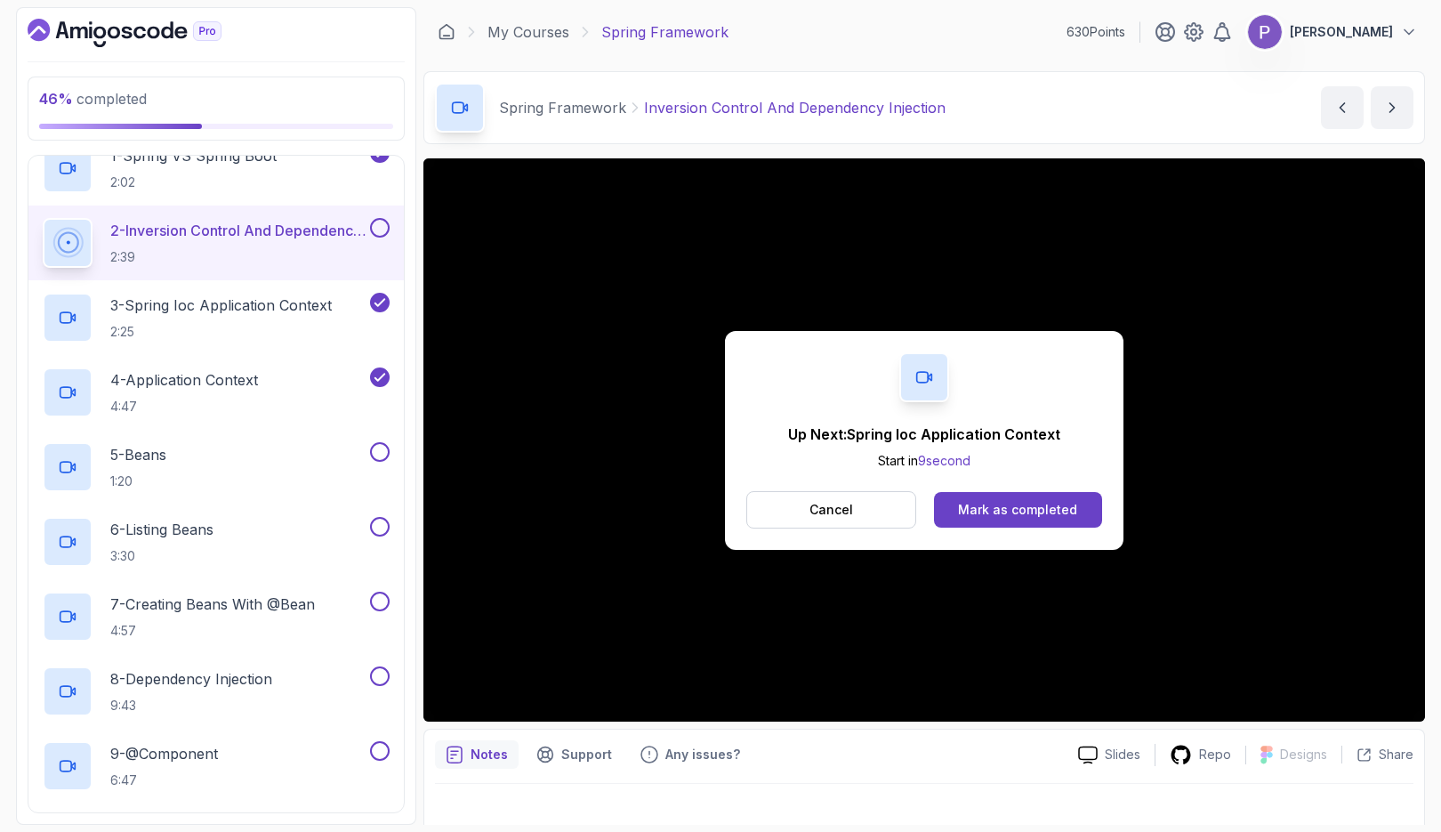
click at [1045, 503] on div "Mark as completed" at bounding box center [1017, 510] width 119 height 18
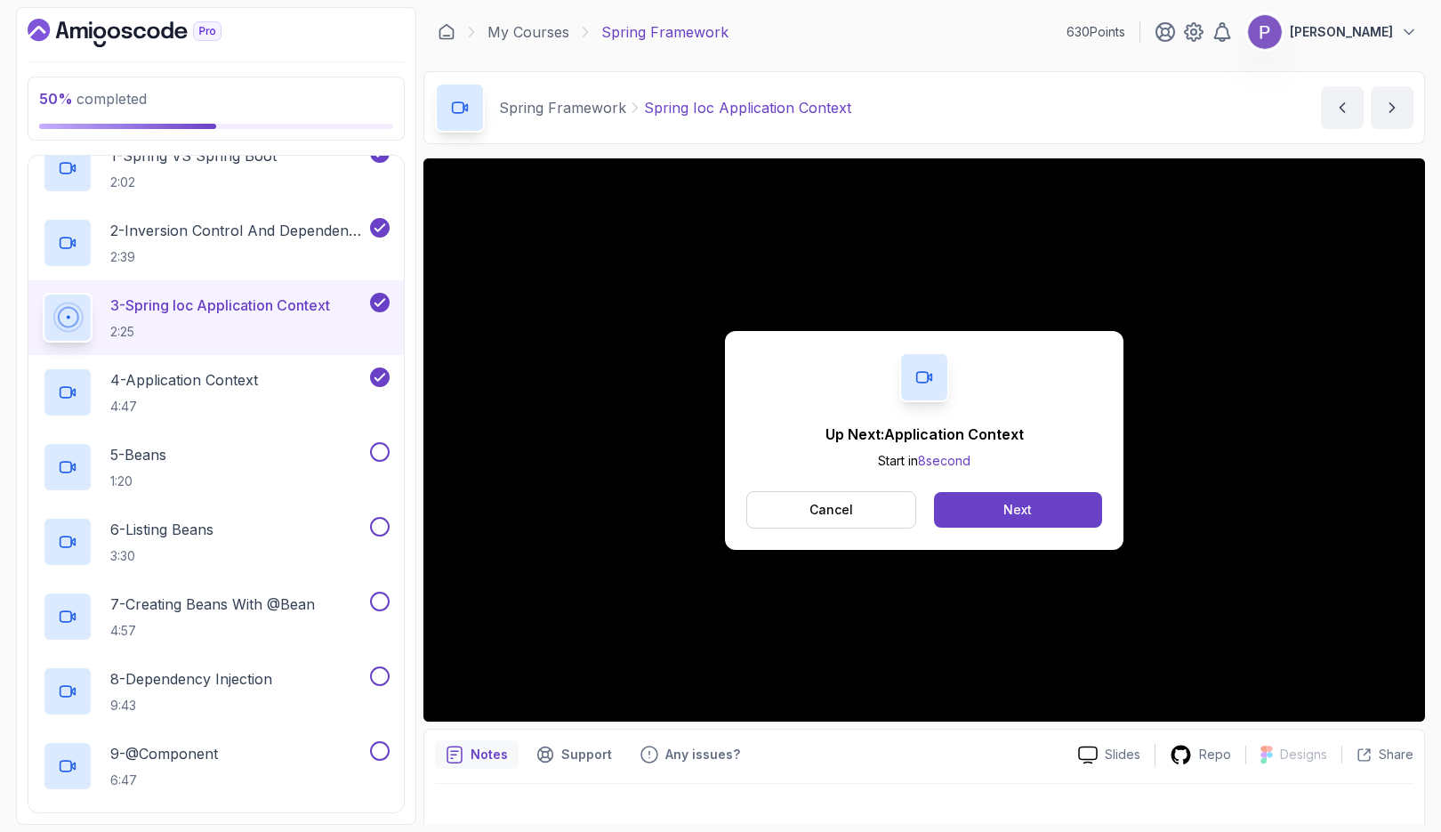
click at [1082, 510] on button "Next" at bounding box center [1018, 510] width 168 height 36
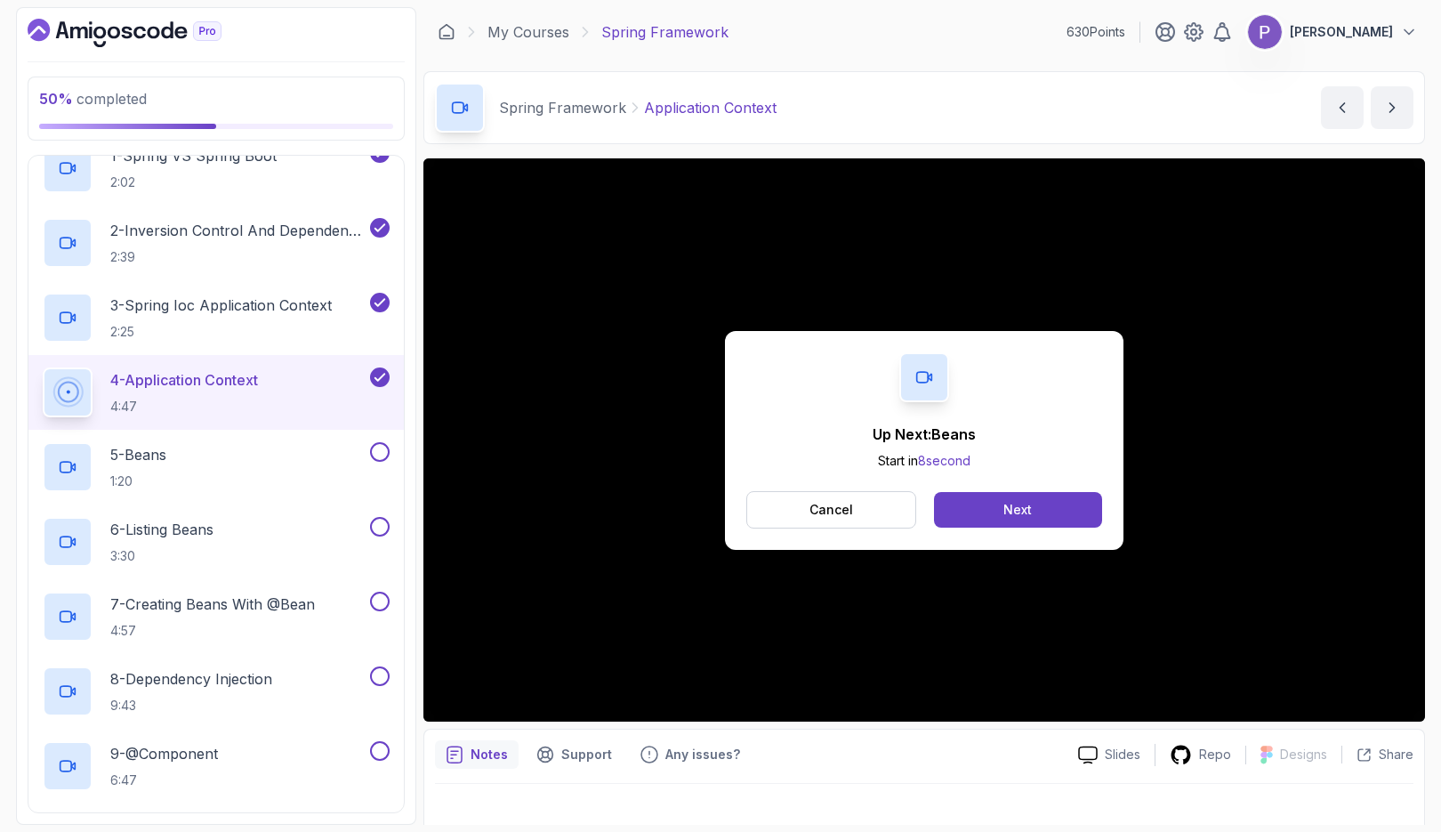
click at [1068, 496] on button "Next" at bounding box center [1018, 510] width 168 height 36
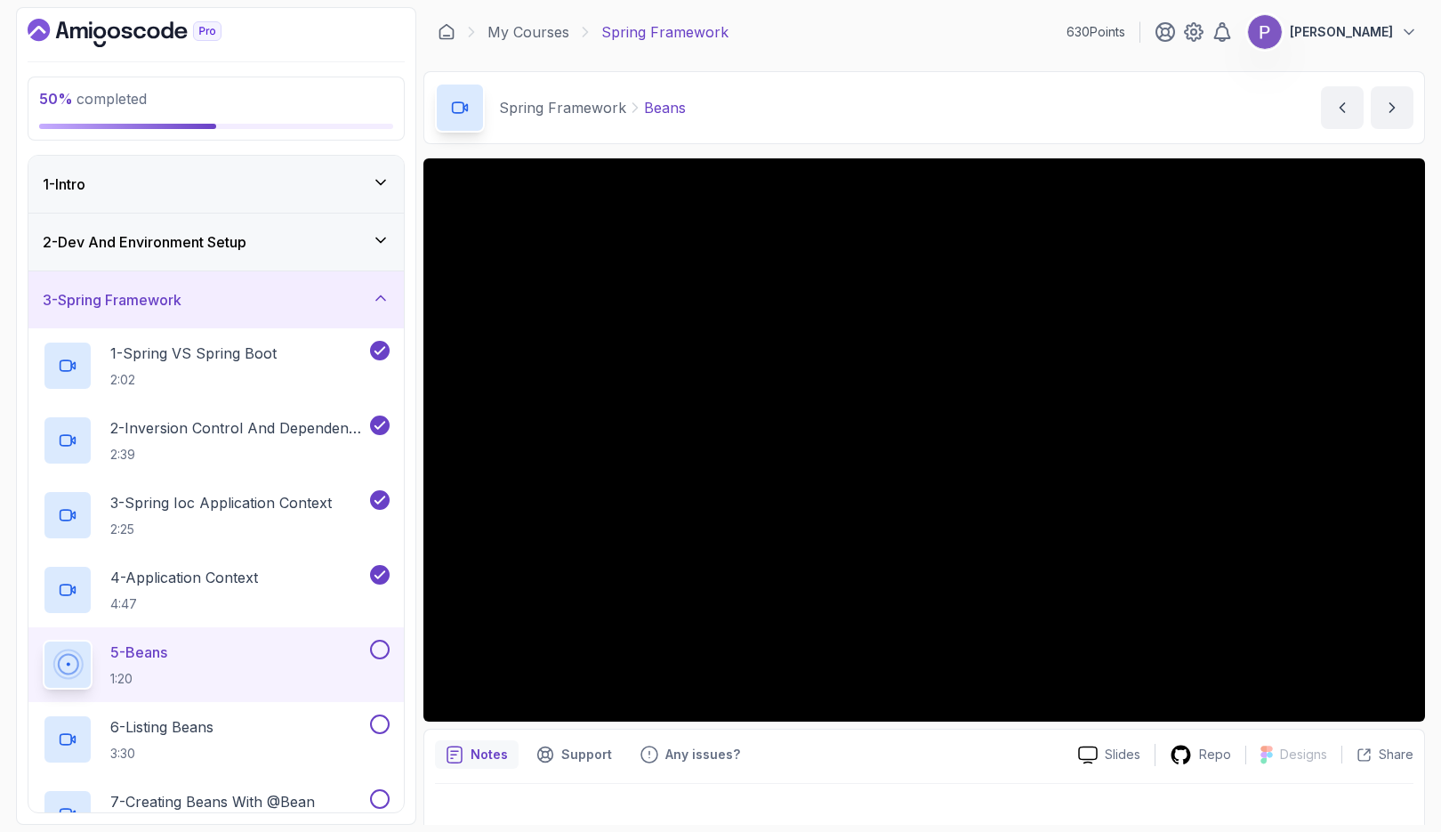
scroll to position [8, 0]
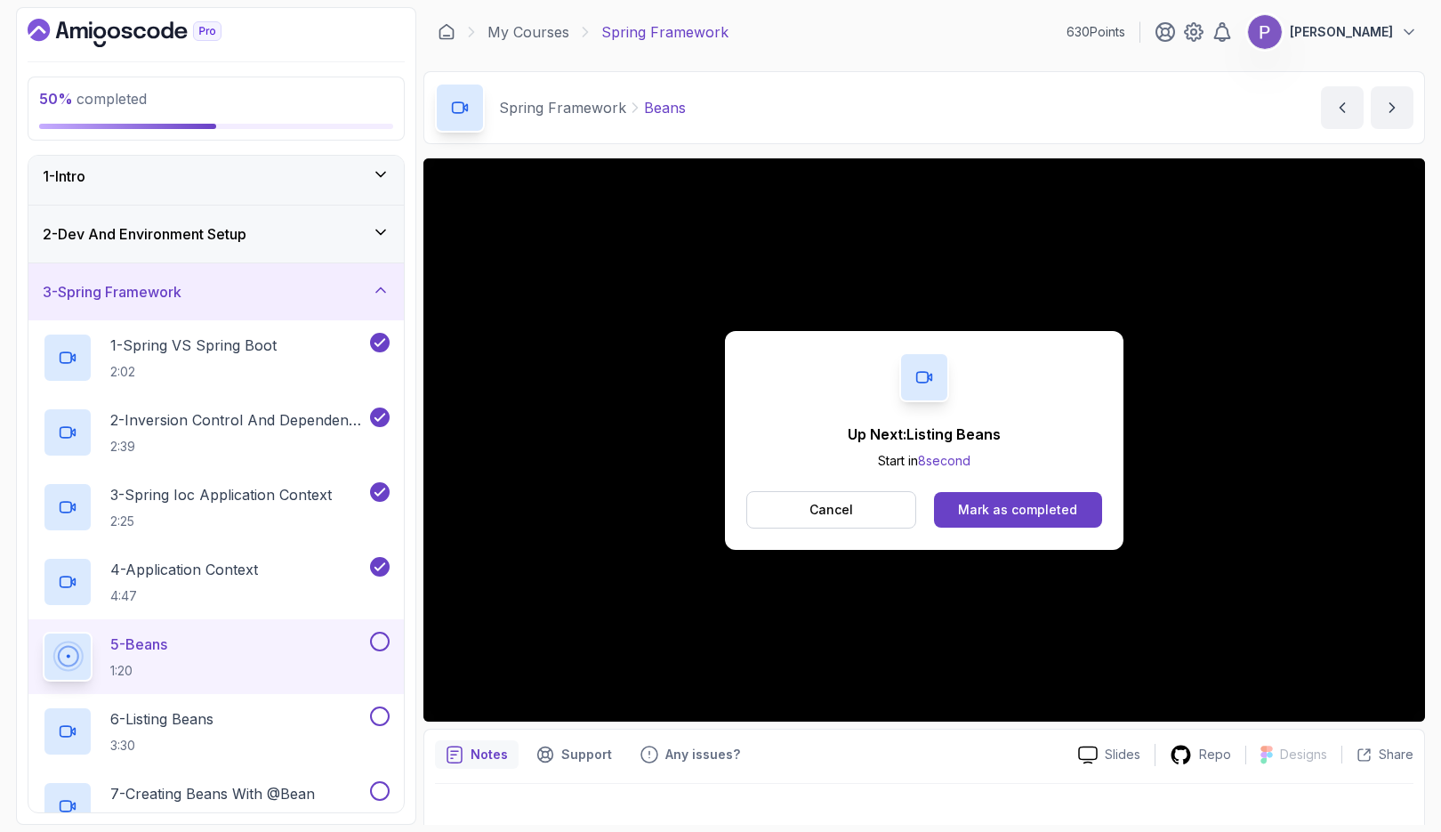
click at [1034, 516] on div "Mark as completed" at bounding box center [1017, 510] width 119 height 18
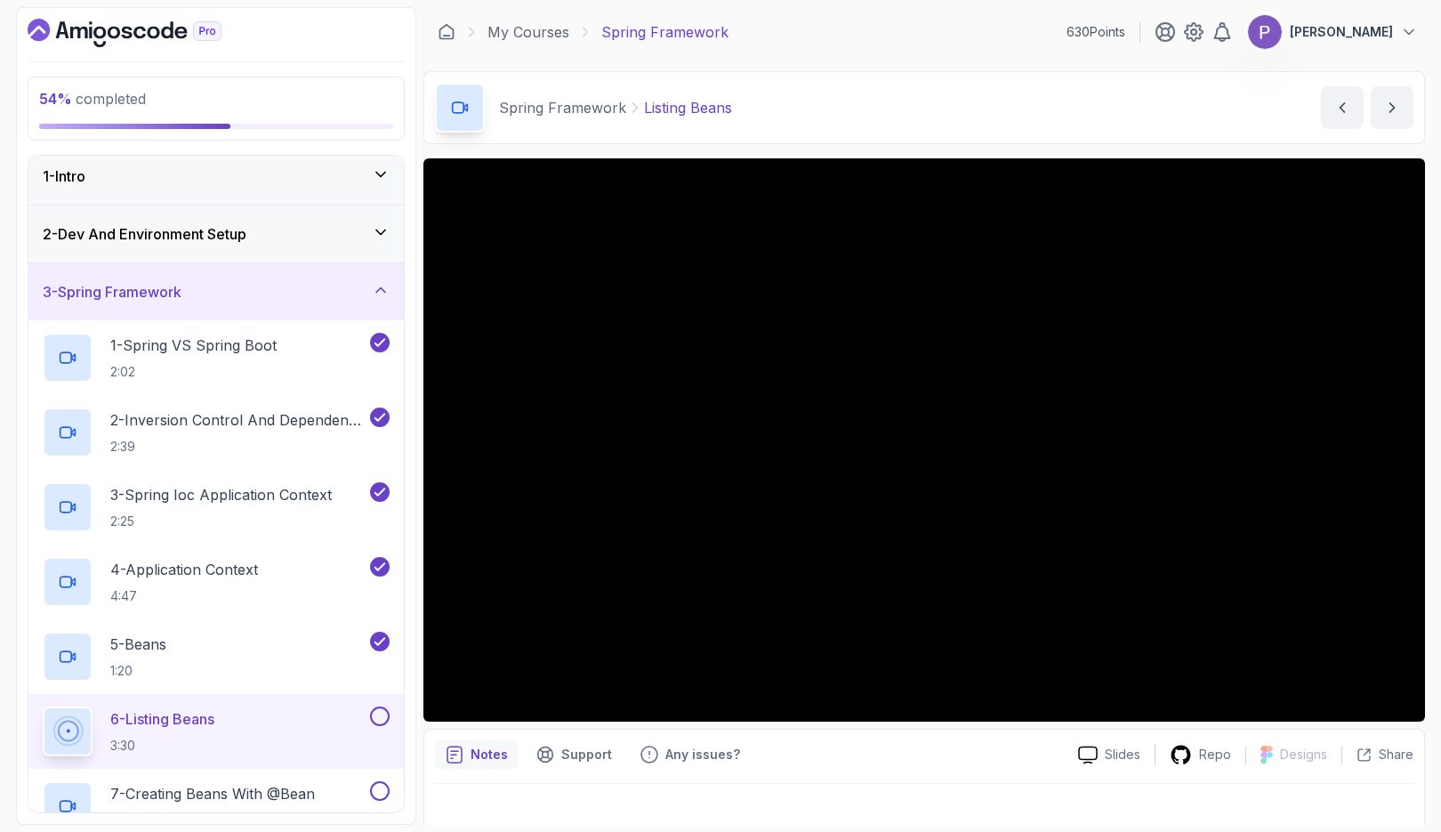
click at [230, 424] on p "2 - Inversion Control And Dependency Injection" at bounding box center [238, 419] width 256 height 21
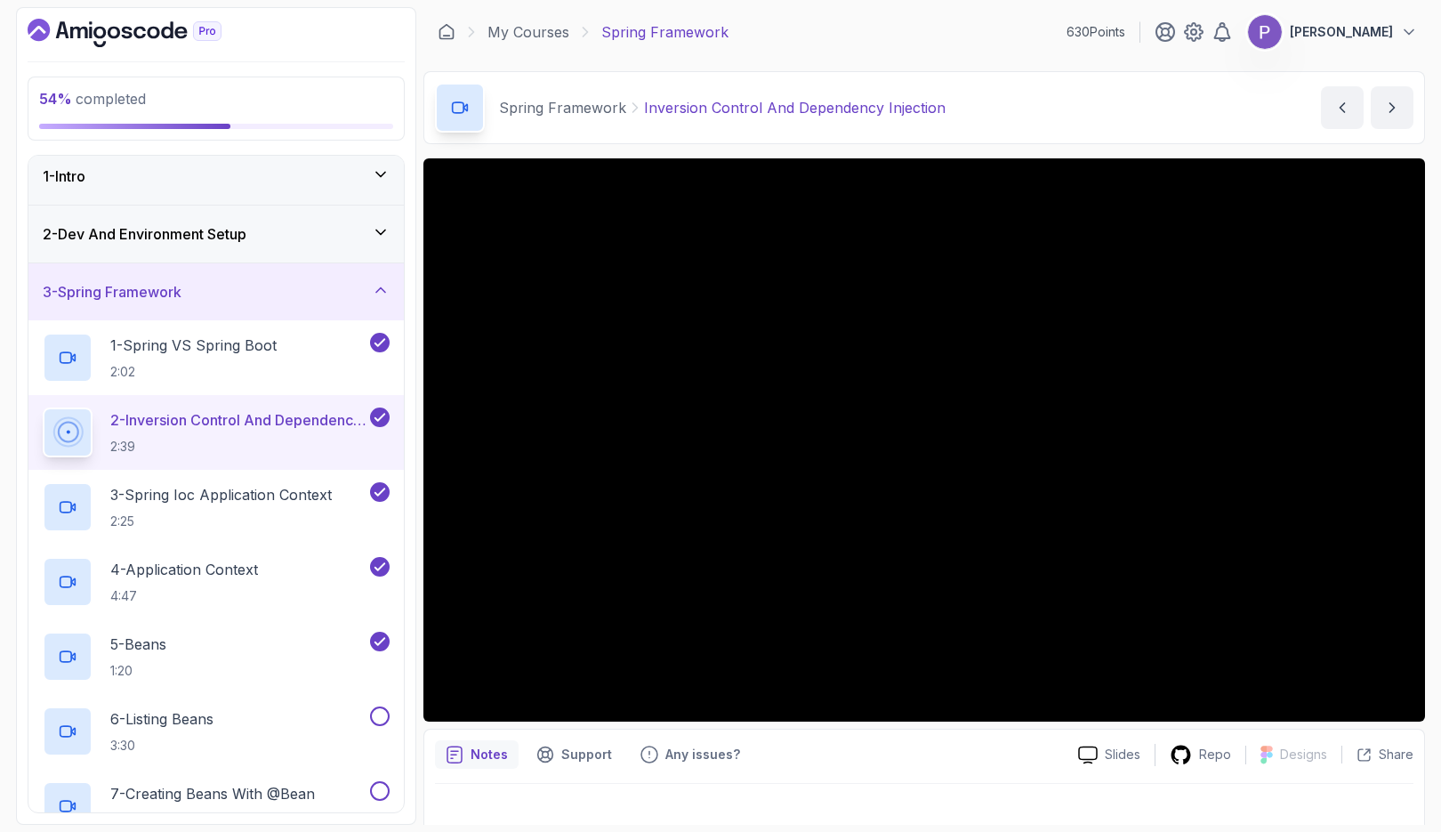
click at [273, 646] on div "5 - Beans 1:20" at bounding box center [205, 657] width 324 height 50
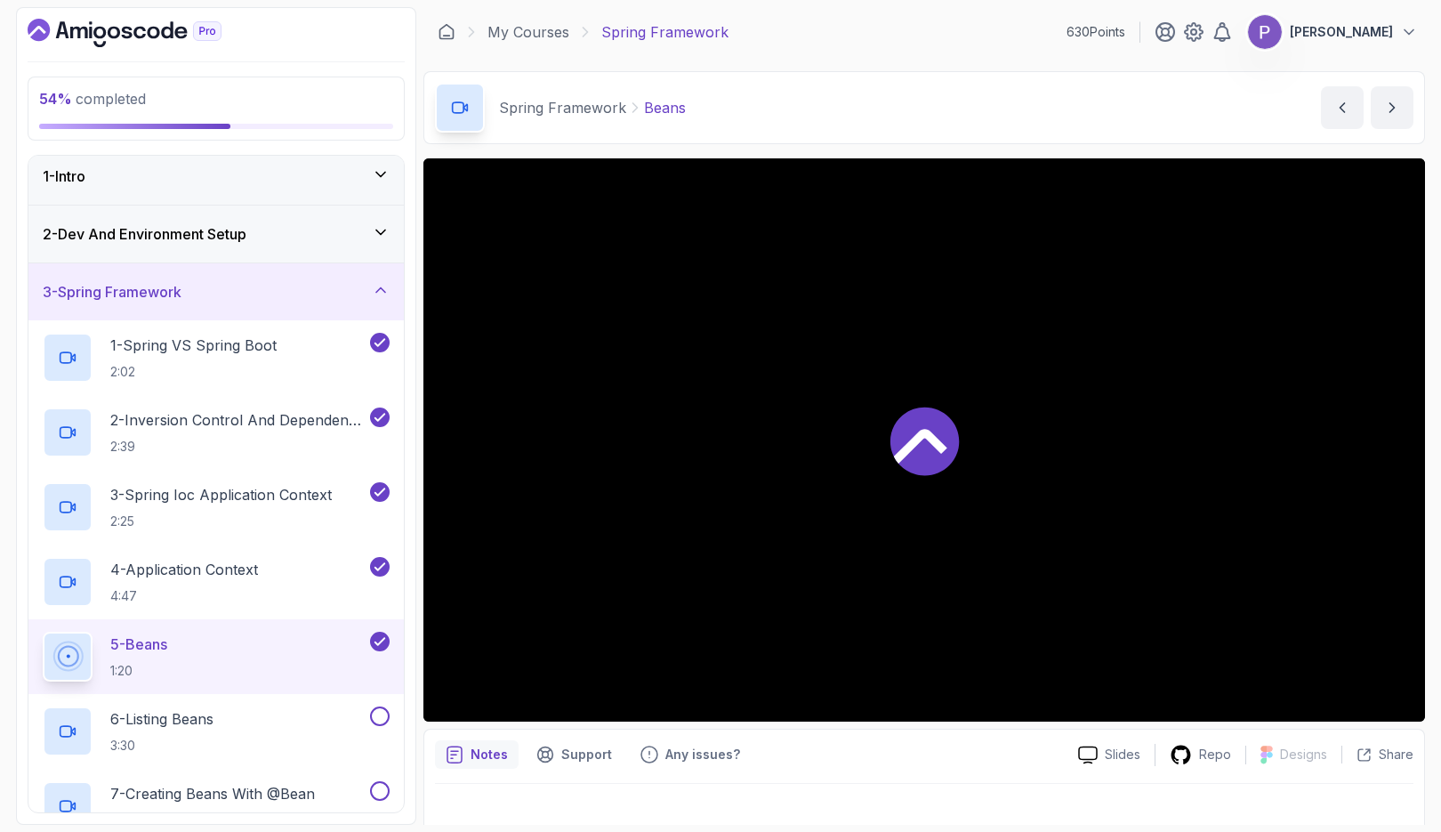
click at [266, 688] on div "5 - Beans 1:20" at bounding box center [215, 656] width 375 height 75
click at [254, 723] on div "6 - Listing Beans 3:30" at bounding box center [205, 731] width 324 height 50
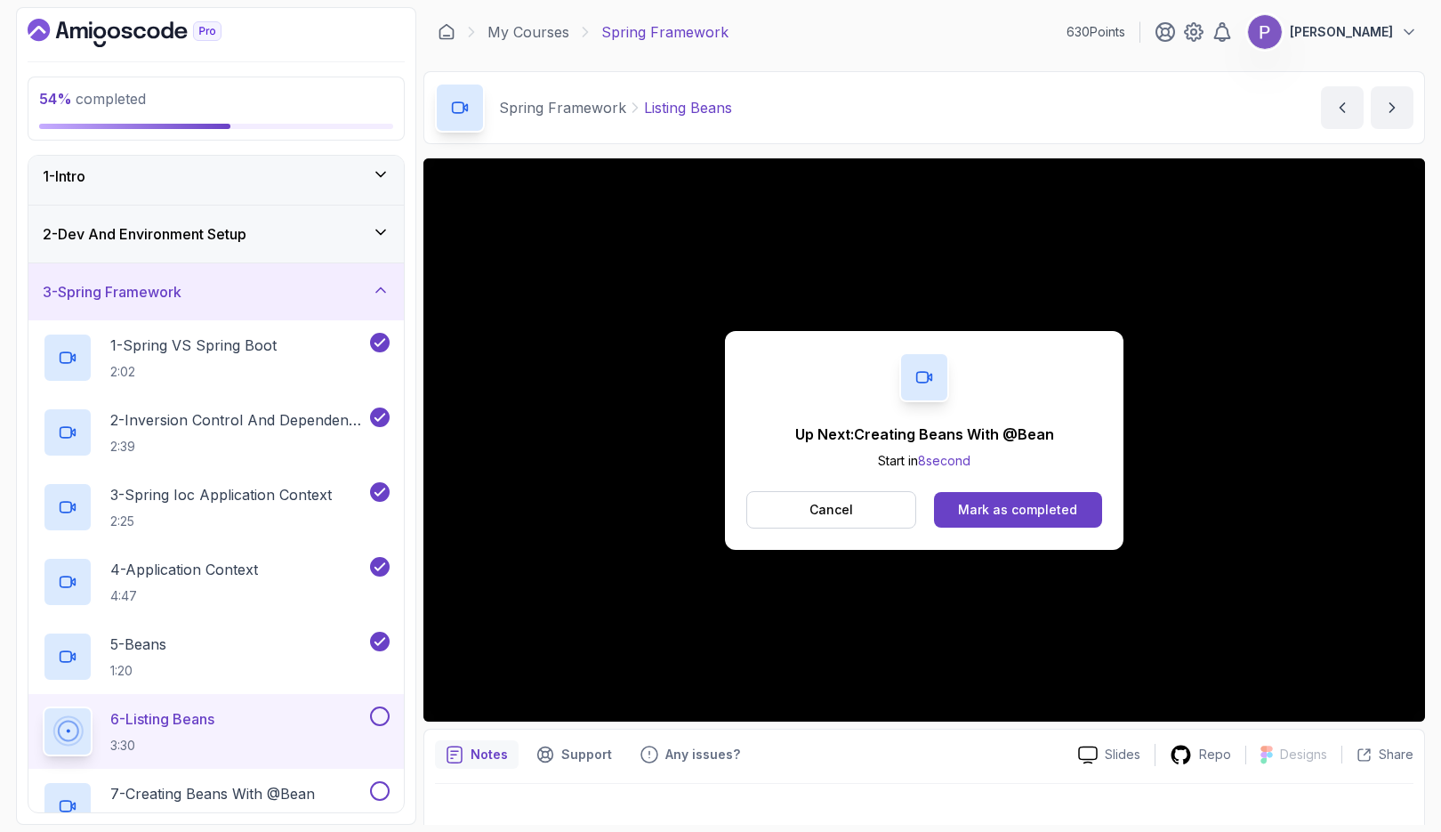
click at [1053, 506] on div "Mark as completed" at bounding box center [1017, 510] width 119 height 18
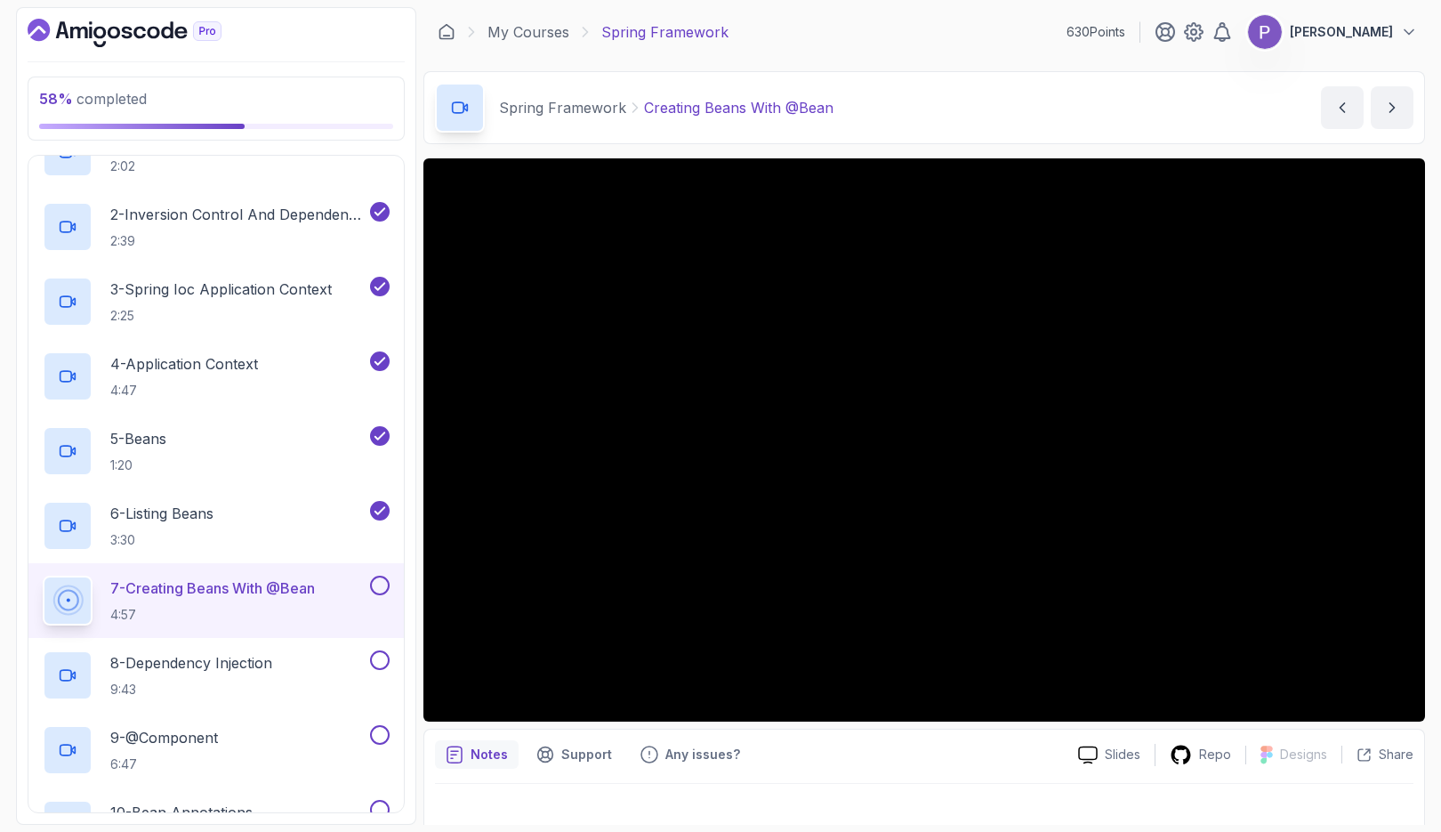
scroll to position [198, 0]
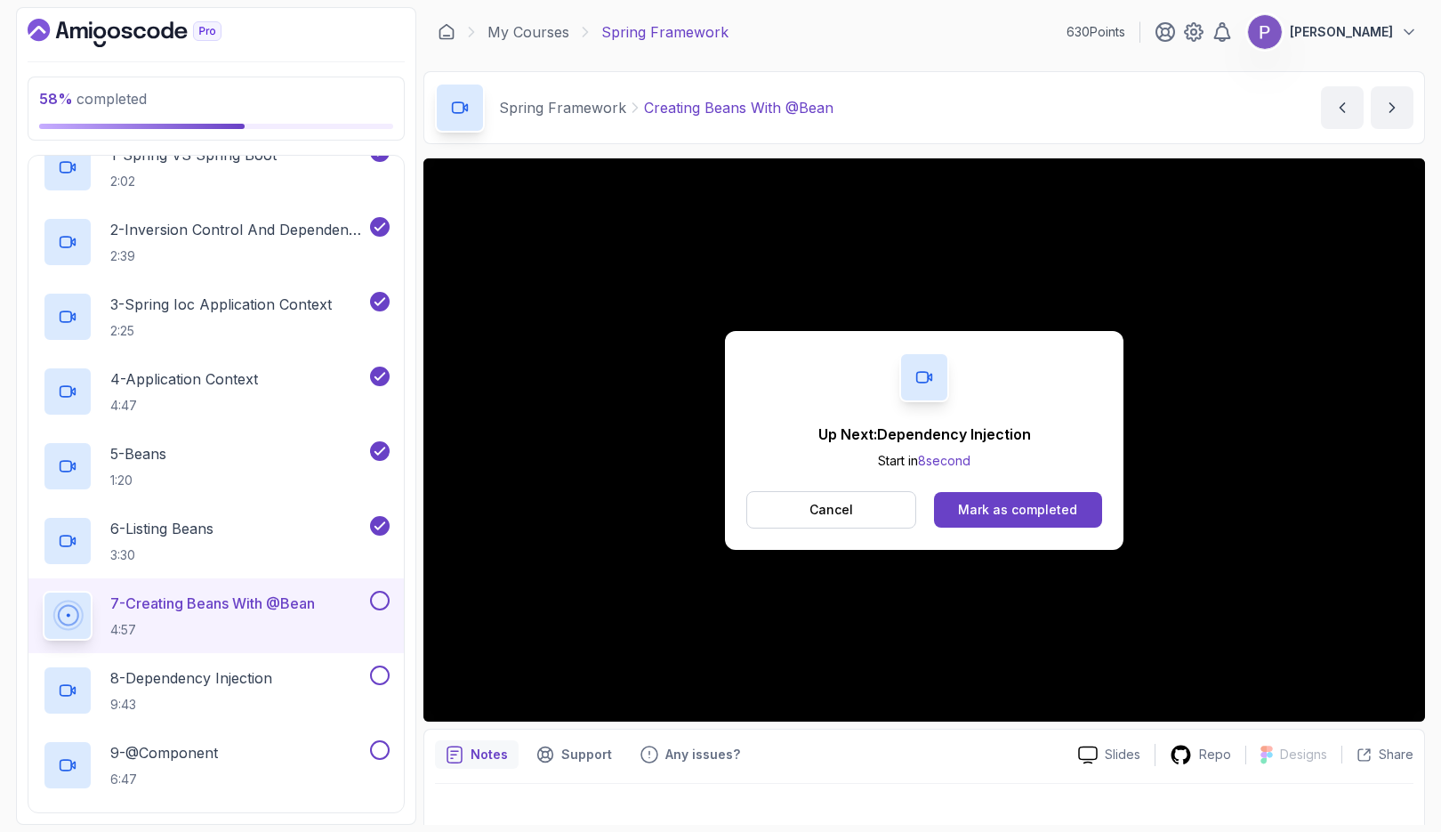
click at [1066, 494] on button "Mark as completed" at bounding box center [1018, 510] width 168 height 36
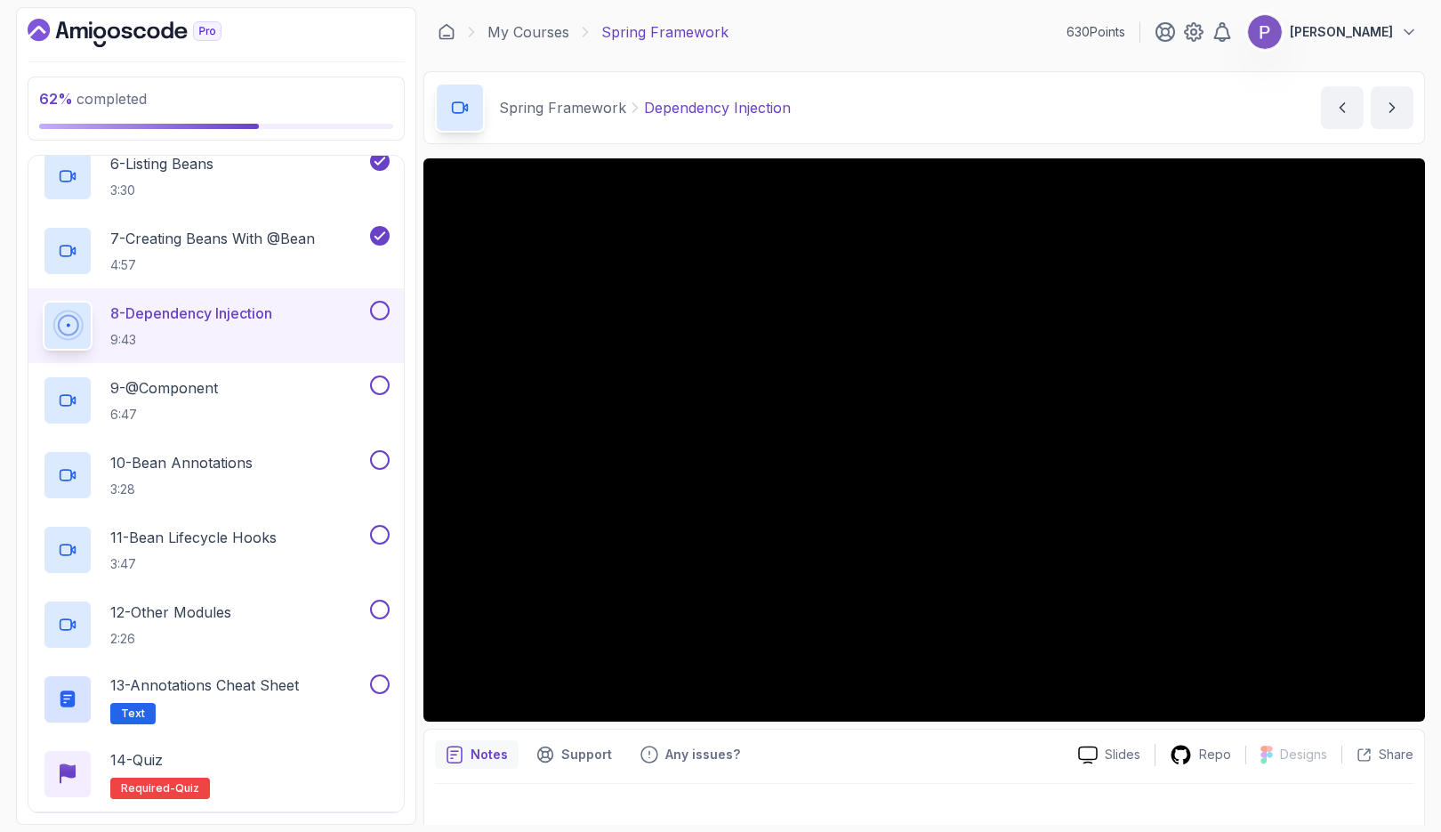
scroll to position [564, 0]
click at [380, 304] on button at bounding box center [380, 310] width 20 height 20
click at [185, 405] on p "6:47" at bounding box center [164, 414] width 108 height 18
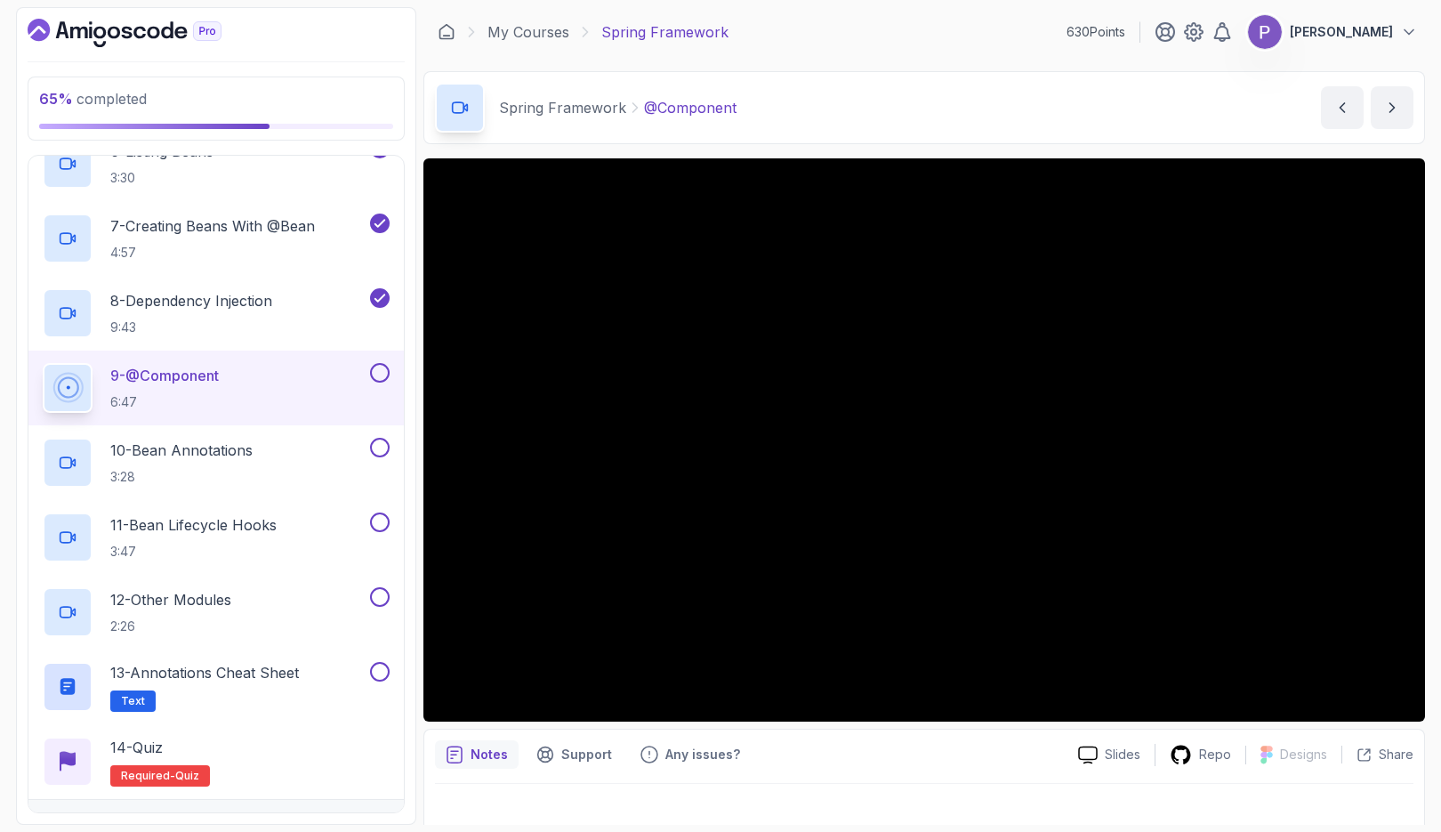
scroll to position [619, 0]
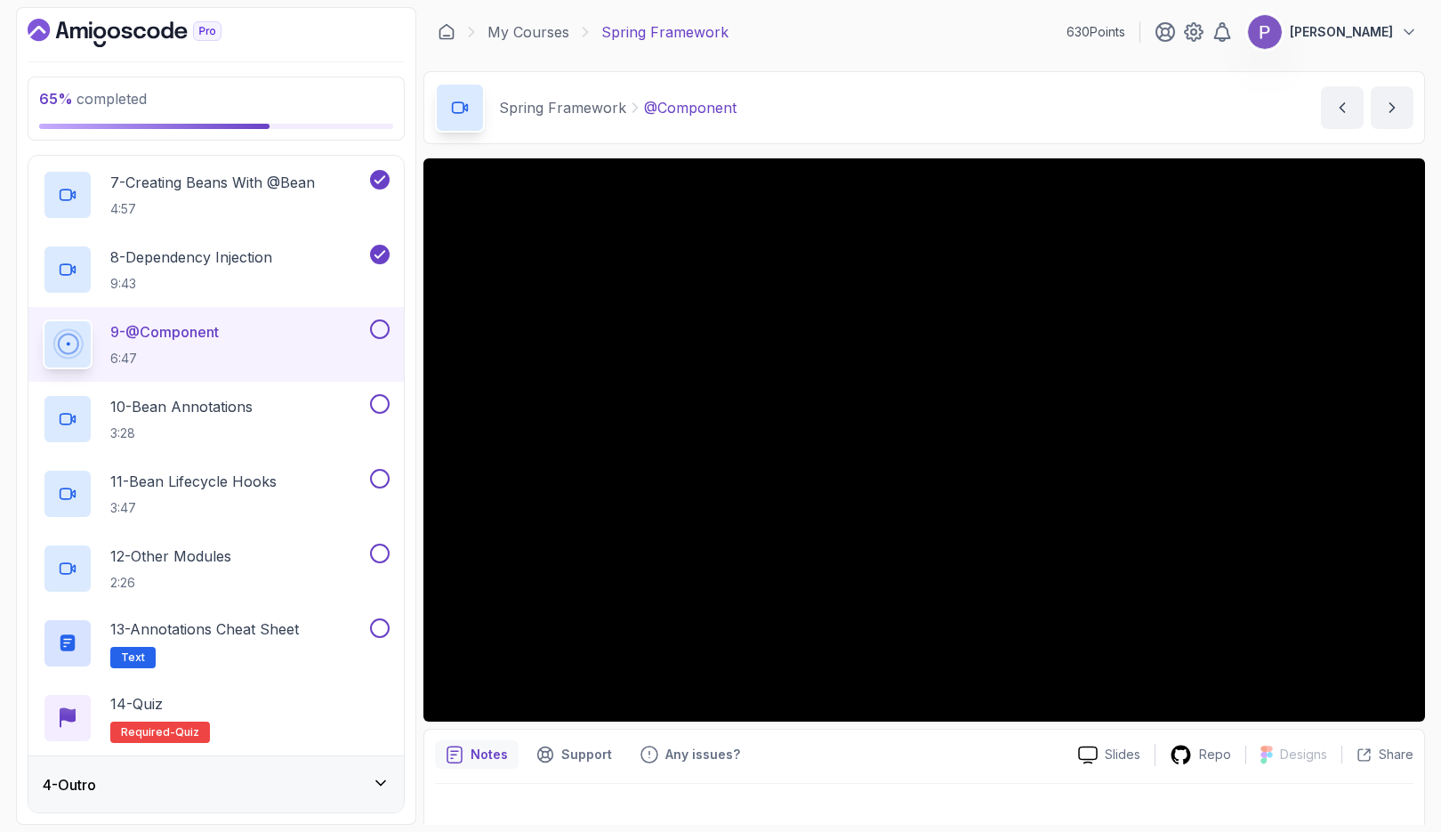
click at [375, 324] on button at bounding box center [380, 329] width 20 height 20
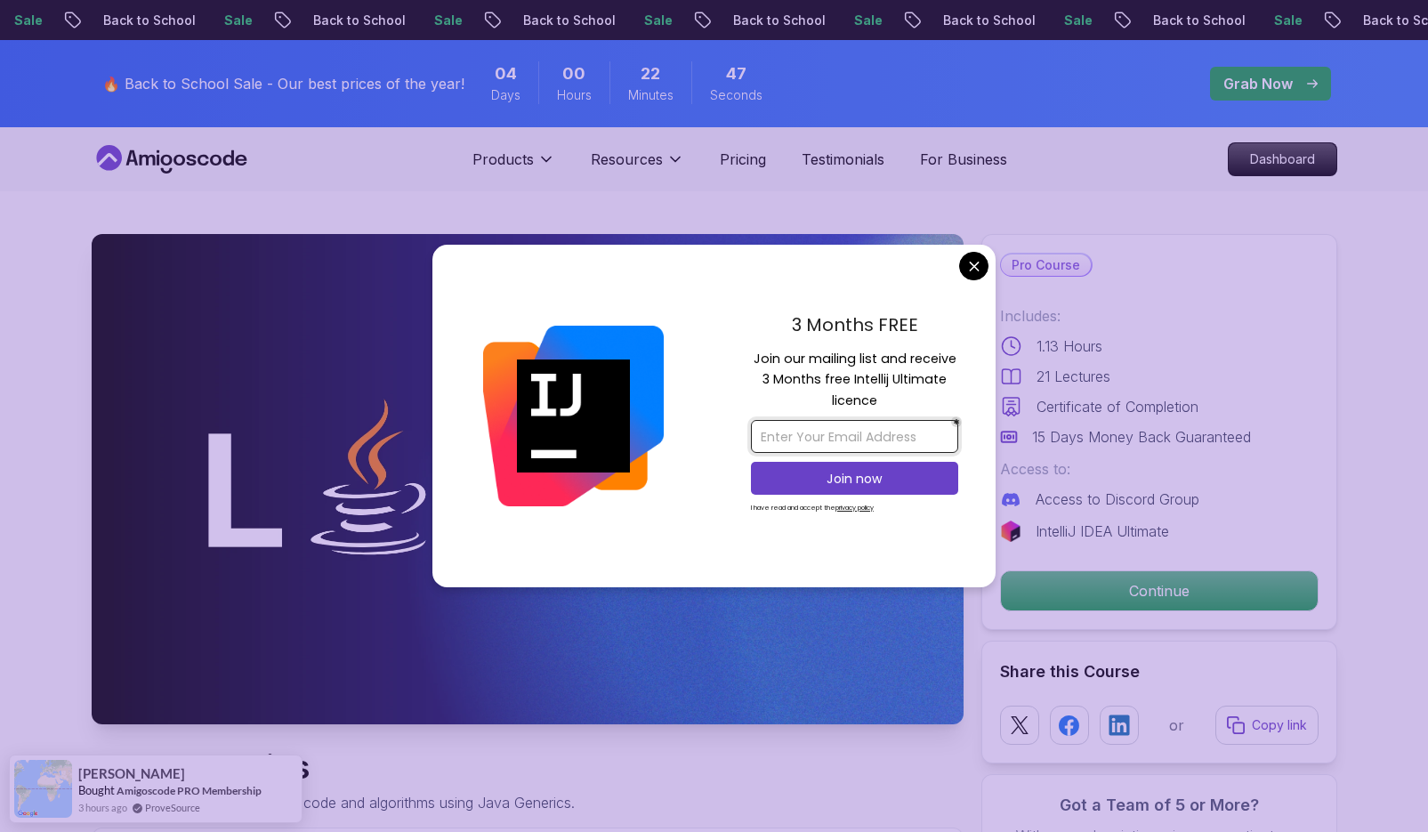
click at [846, 430] on input "email" at bounding box center [854, 436] width 207 height 33
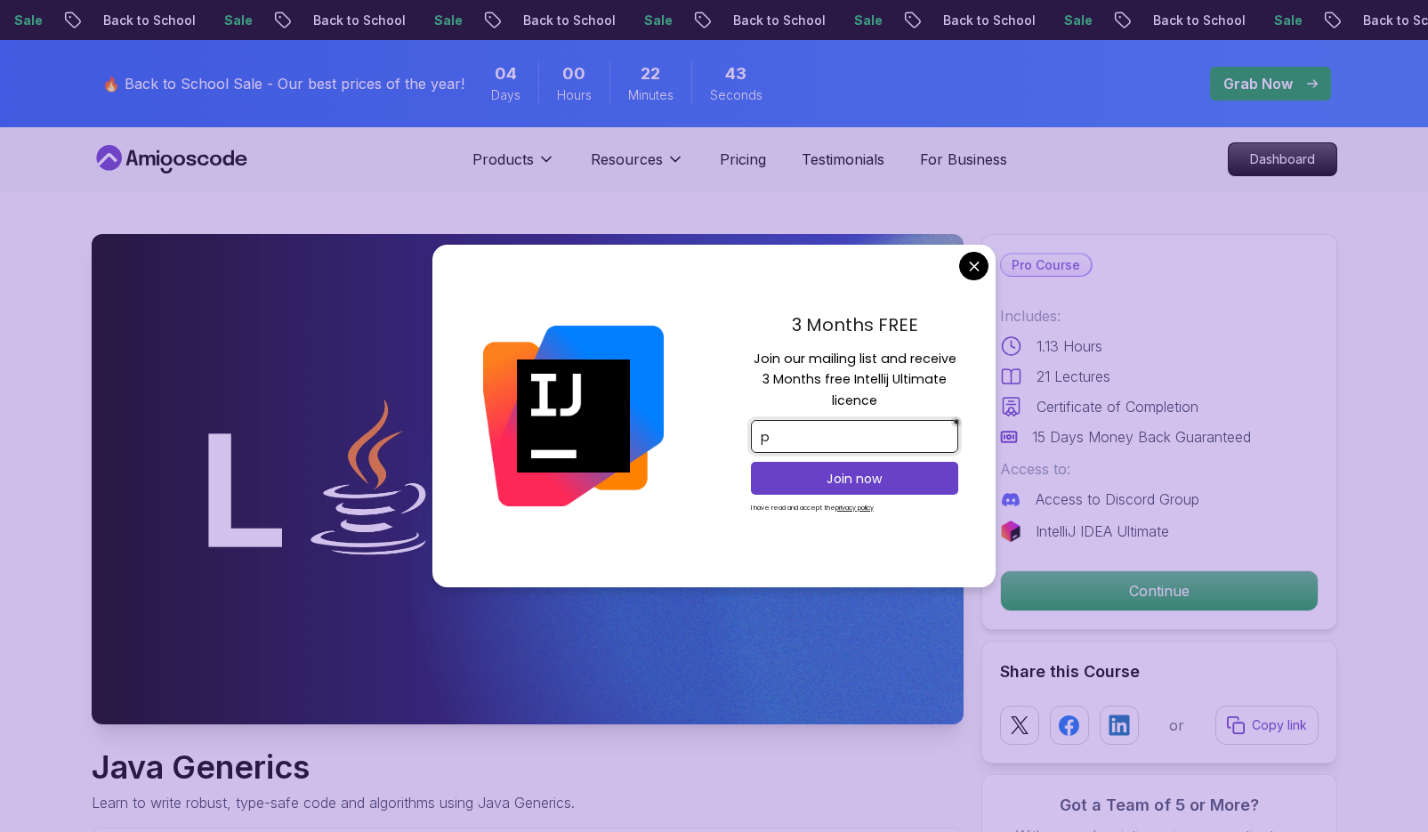
type input "patricklamba@gmail.com"
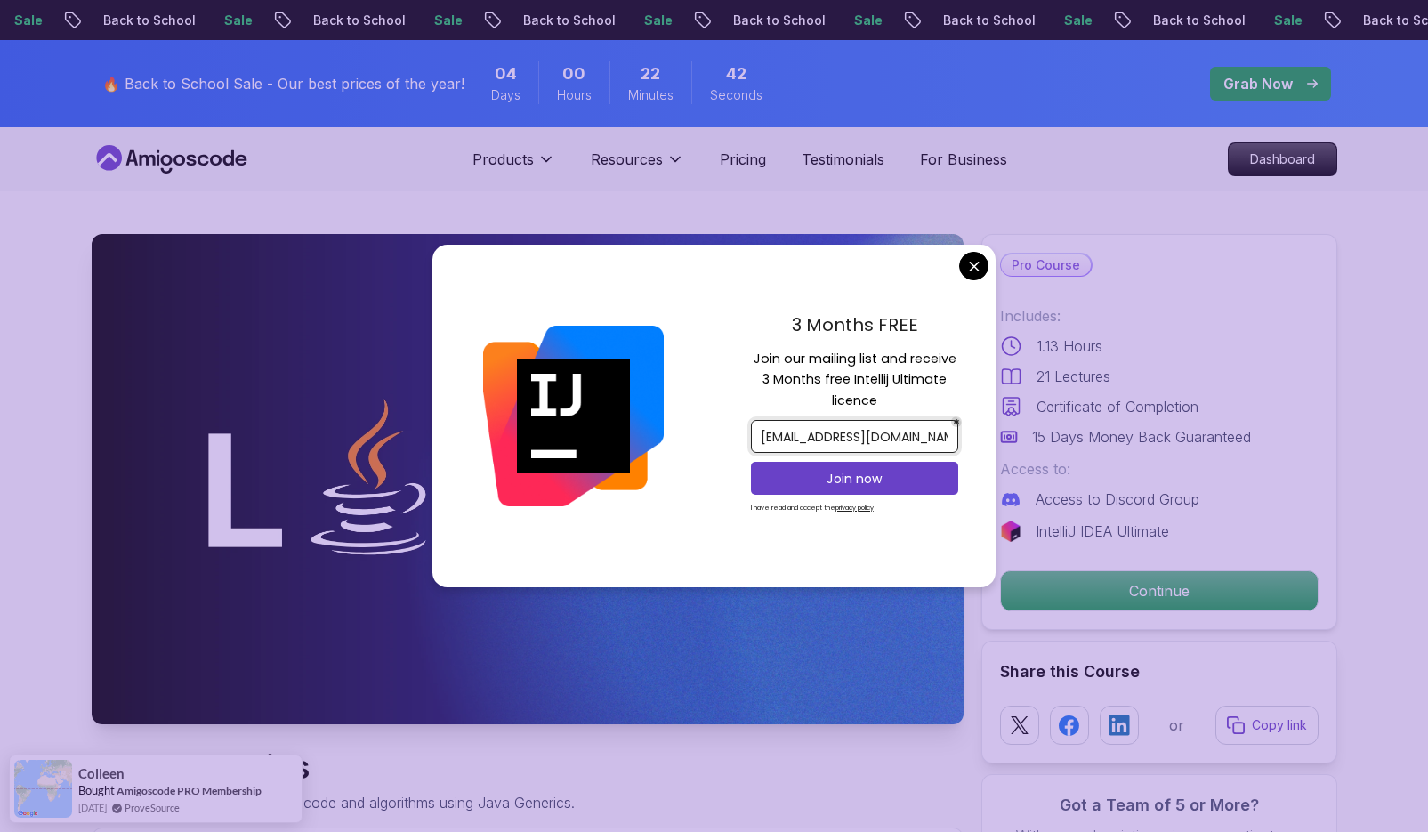
click at [922, 471] on p "Join now" at bounding box center [854, 479] width 168 height 18
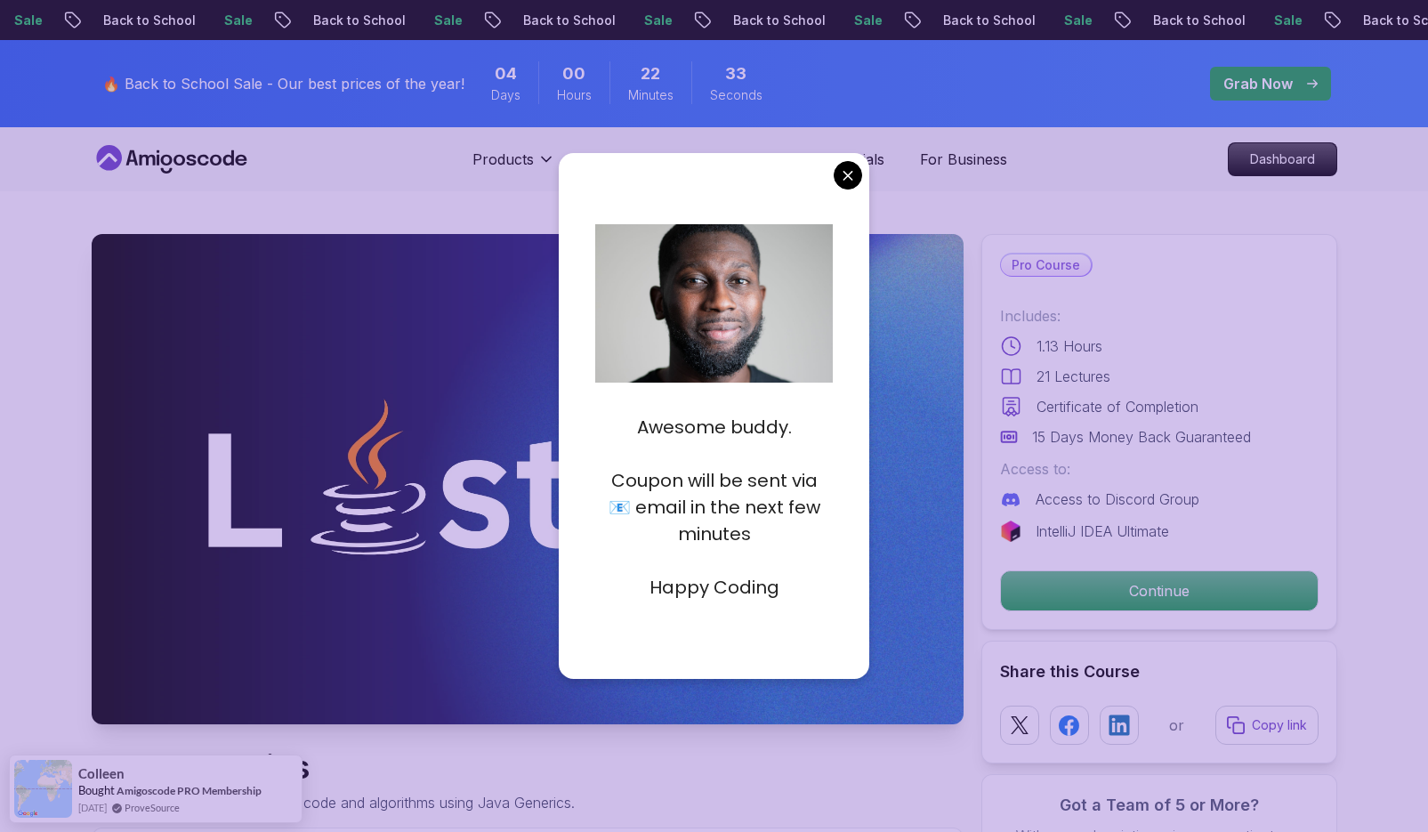
click at [854, 165] on p "Testimonials" at bounding box center [843, 159] width 83 height 21
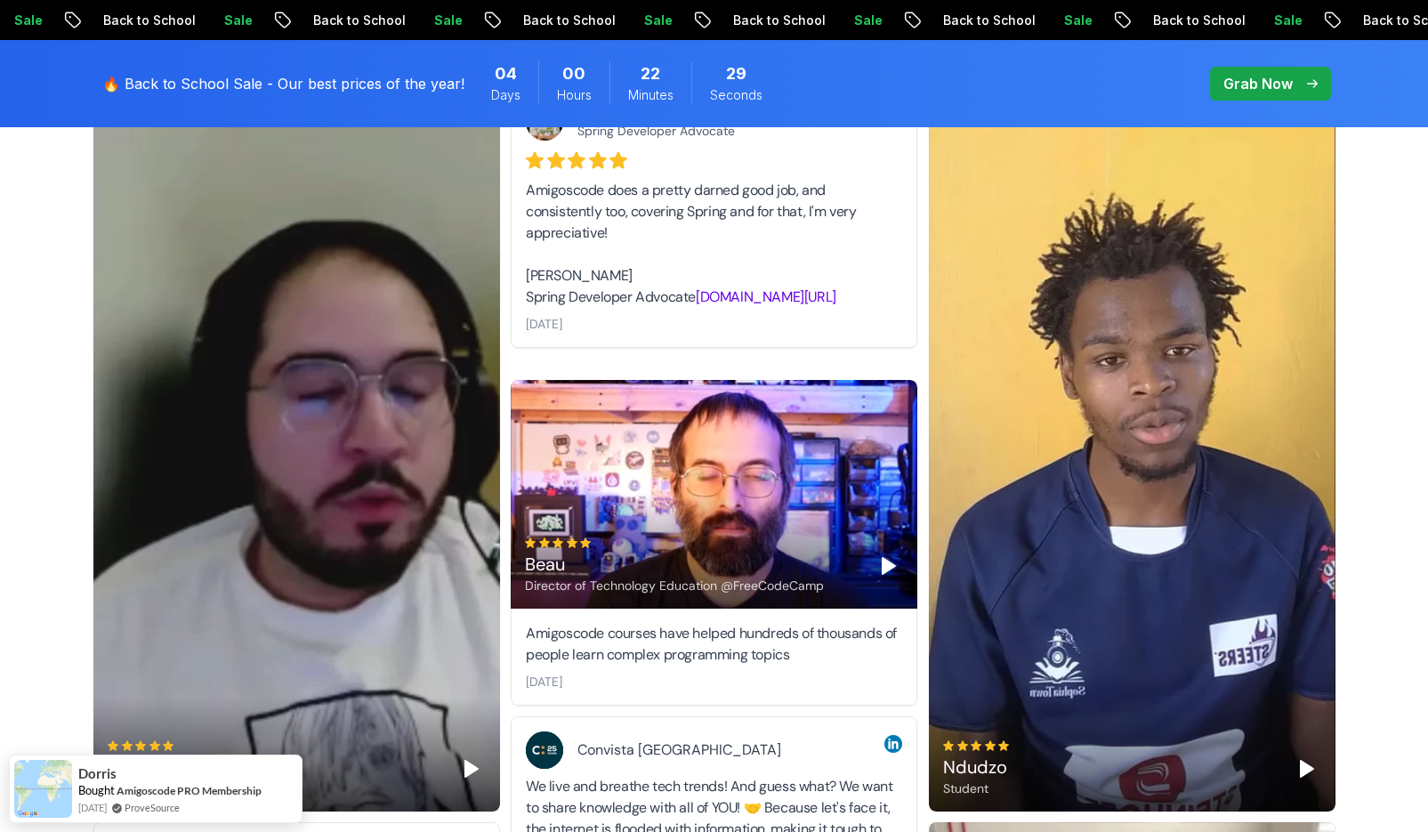
scroll to position [392, 0]
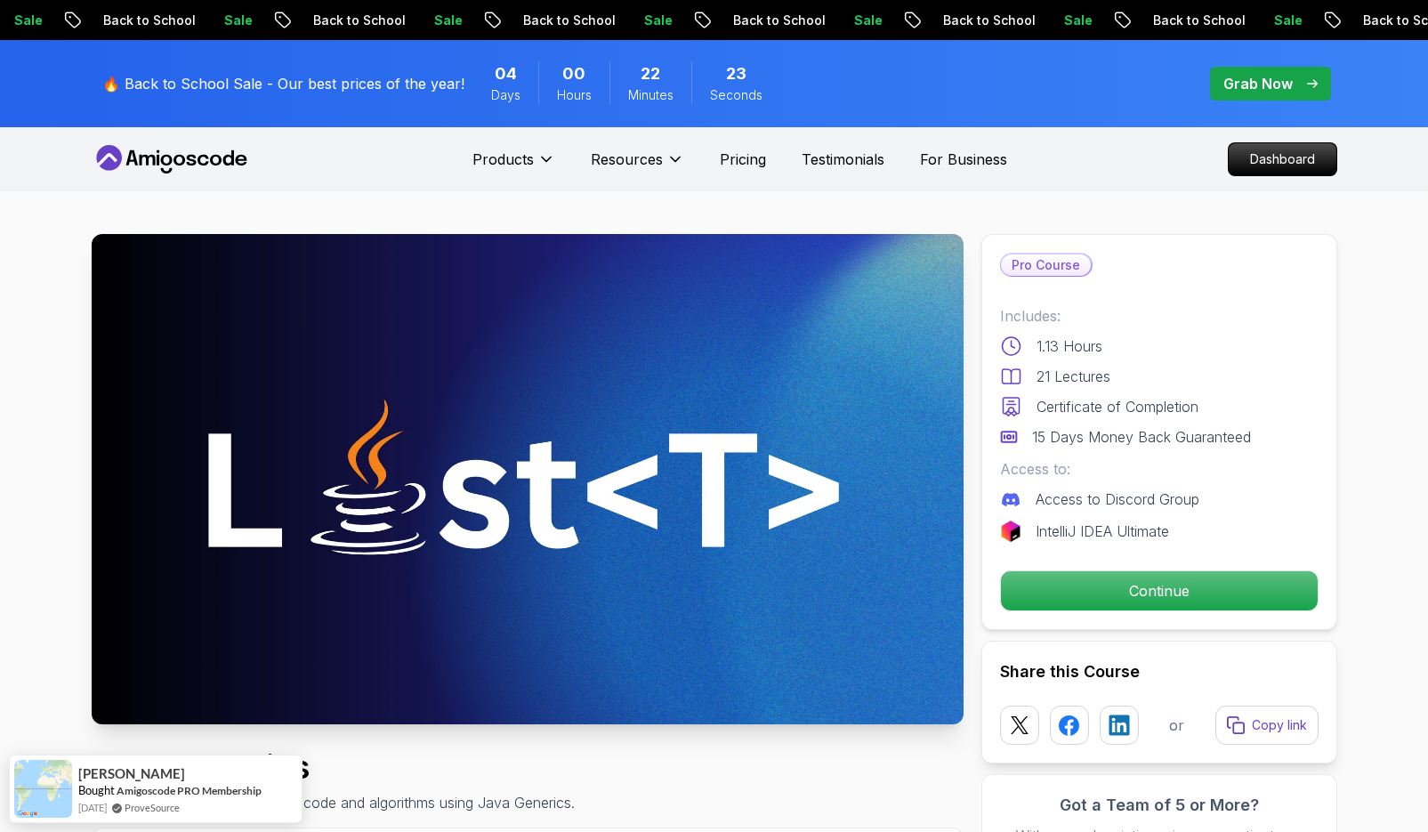
click at [1158, 493] on p "Access to Discord Group" at bounding box center [1118, 498] width 164 height 21
click at [1171, 483] on div "Access to: Access to Discord Group" at bounding box center [1159, 484] width 318 height 52
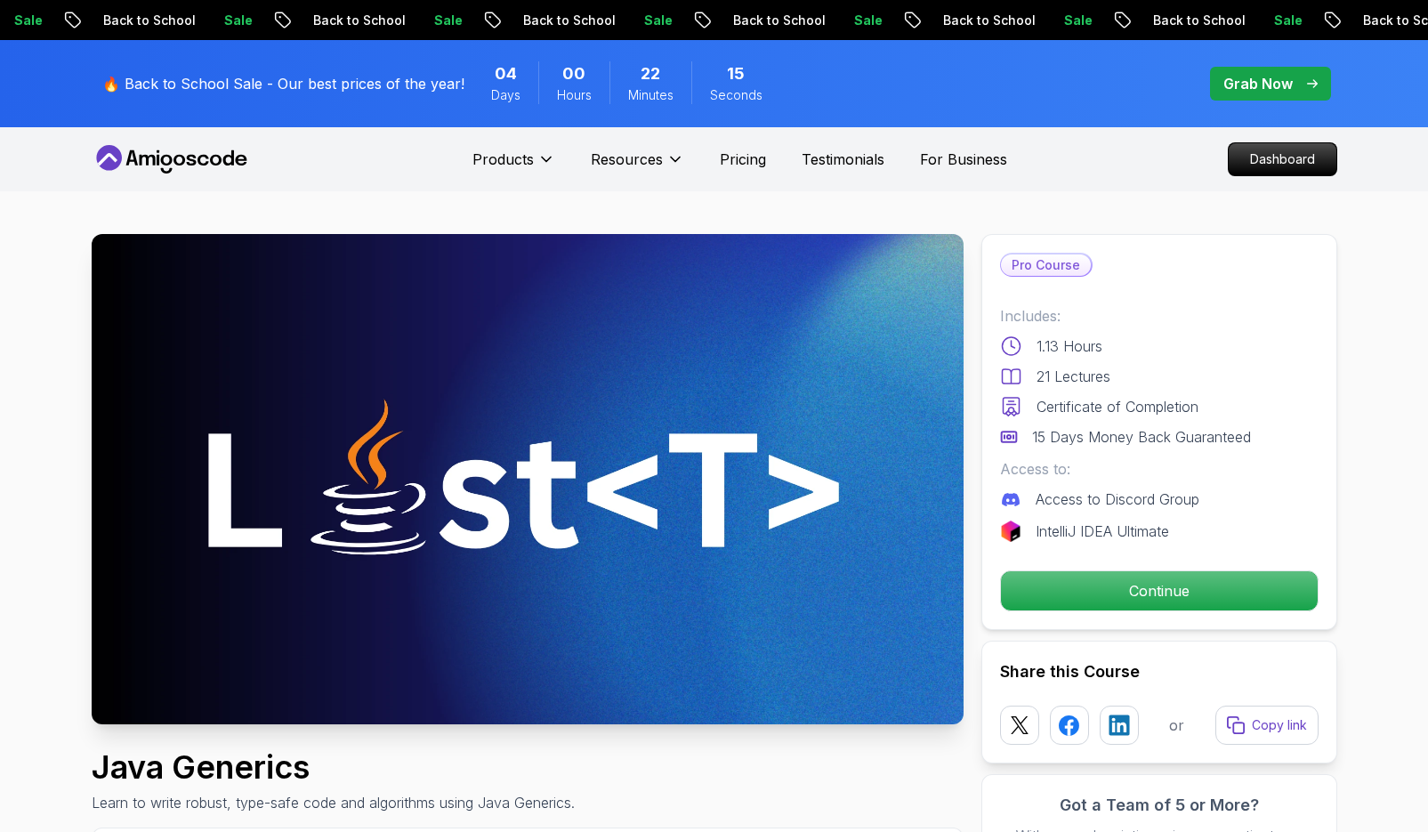
click at [1241, 582] on p "Continue" at bounding box center [1159, 590] width 317 height 39
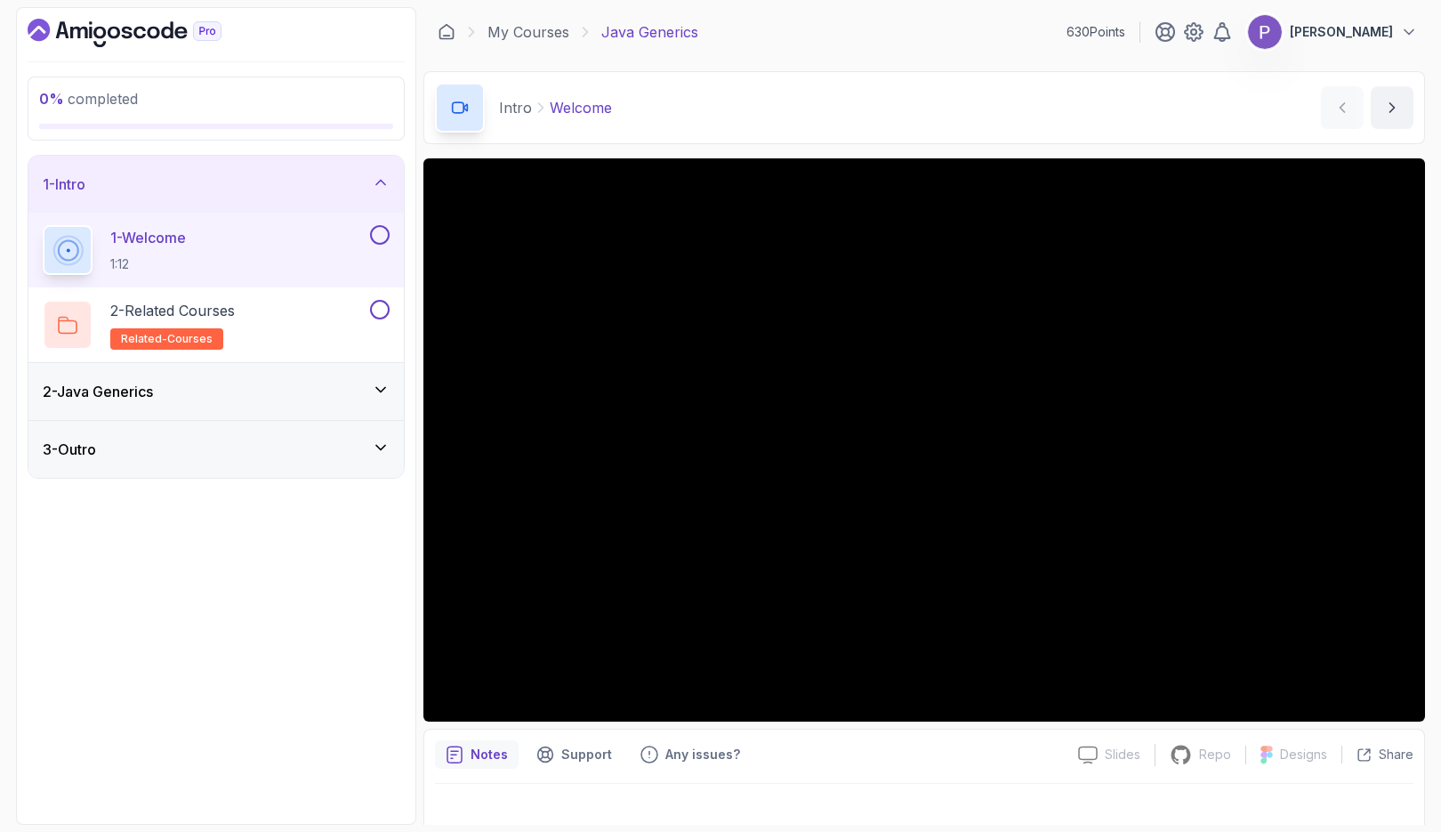
click at [384, 390] on icon at bounding box center [381, 390] width 18 height 18
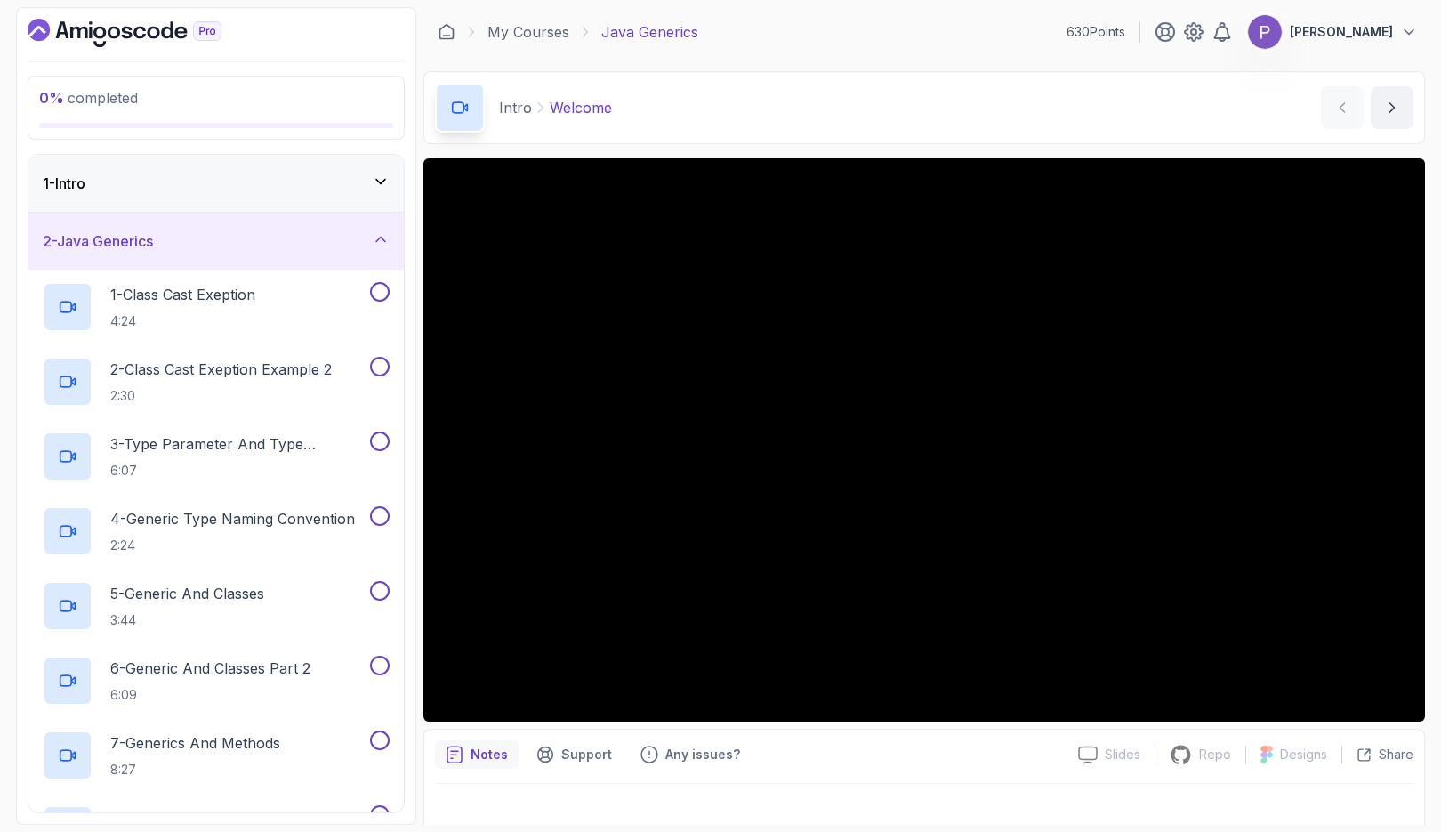
click at [389, 234] on icon at bounding box center [381, 239] width 18 height 18
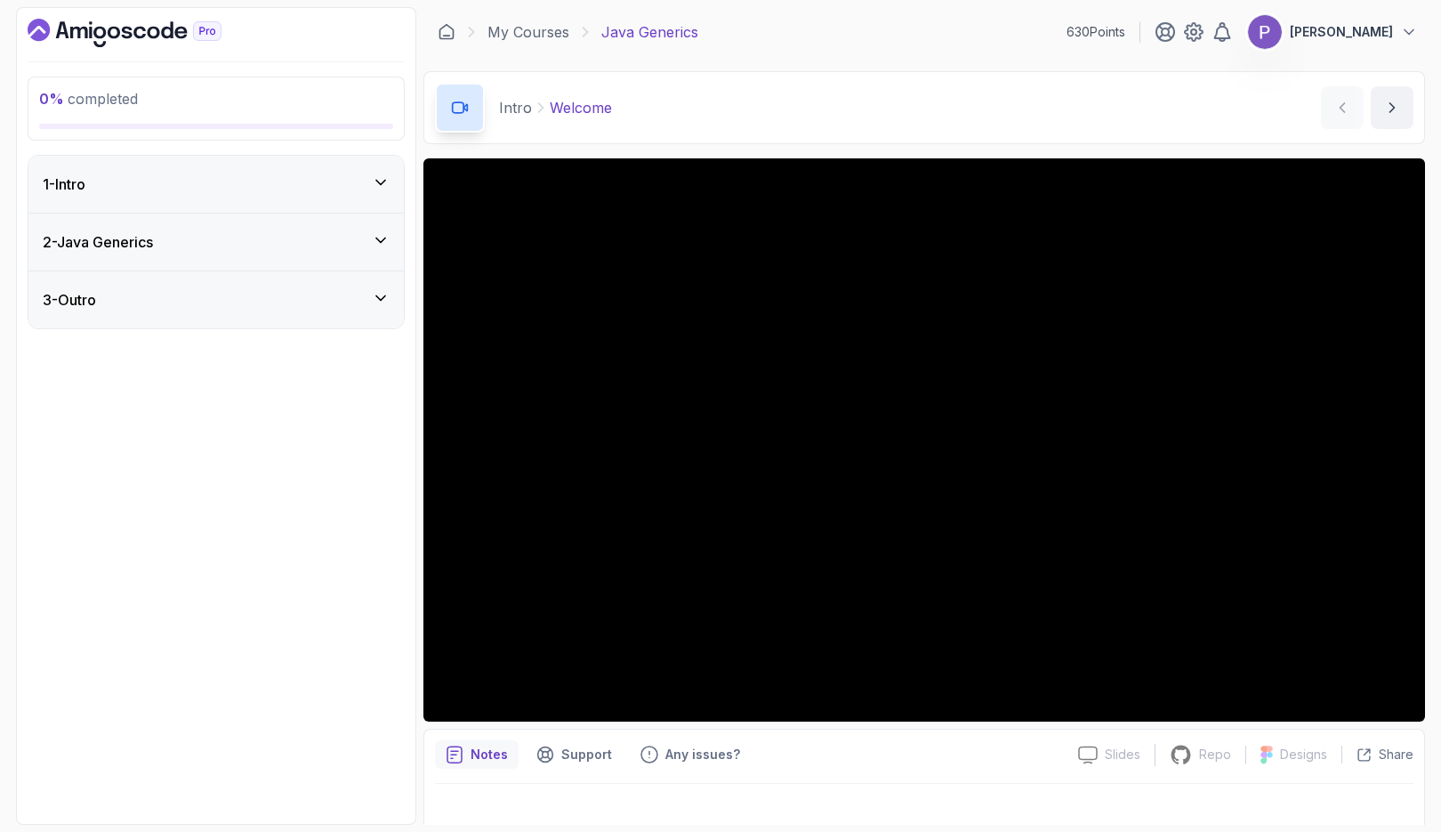
click at [382, 198] on div "1 - Intro" at bounding box center [215, 184] width 375 height 57
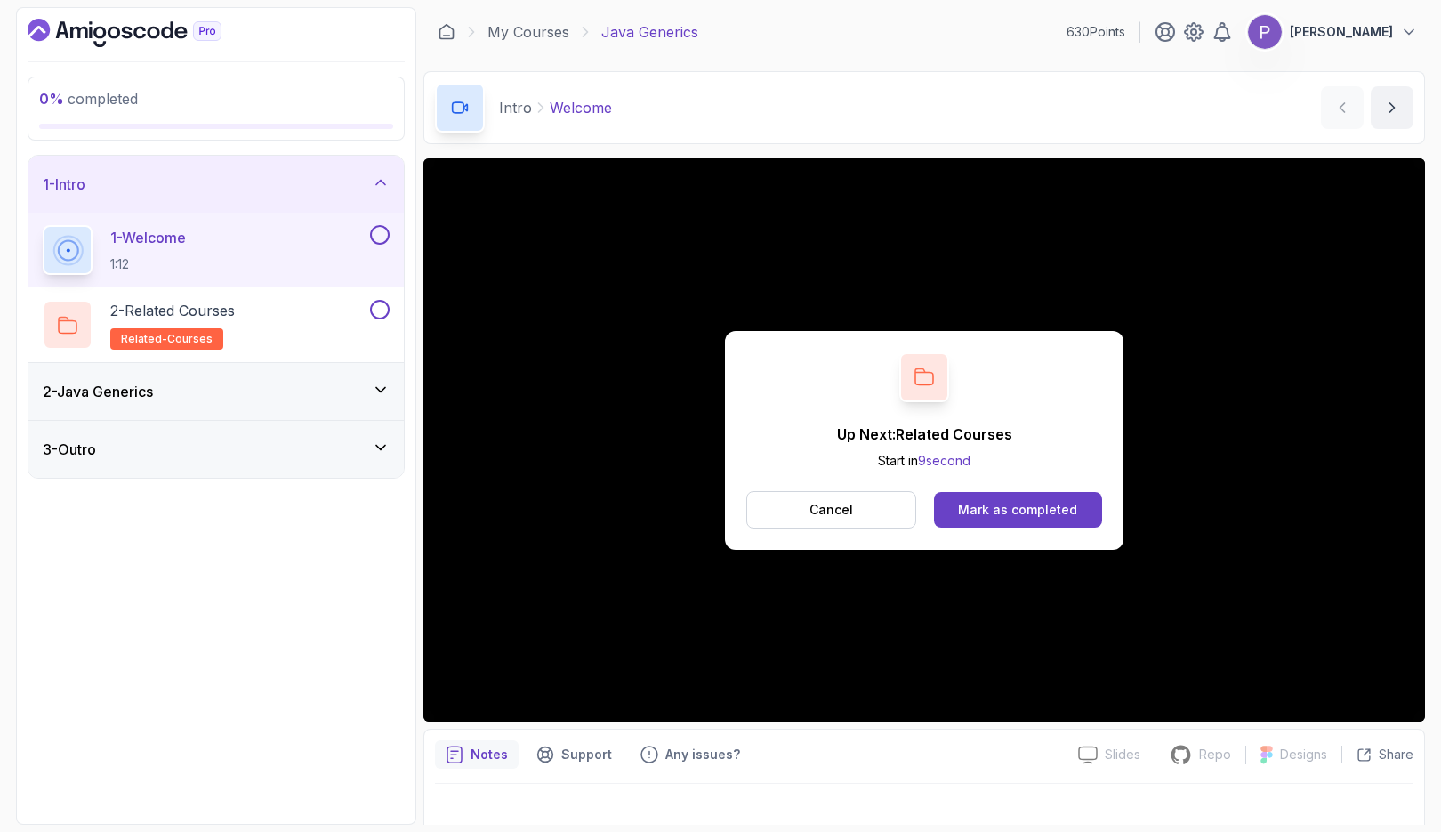
click at [1043, 504] on div "Mark as completed" at bounding box center [1017, 510] width 119 height 18
